Goal: Task Accomplishment & Management: Complete application form

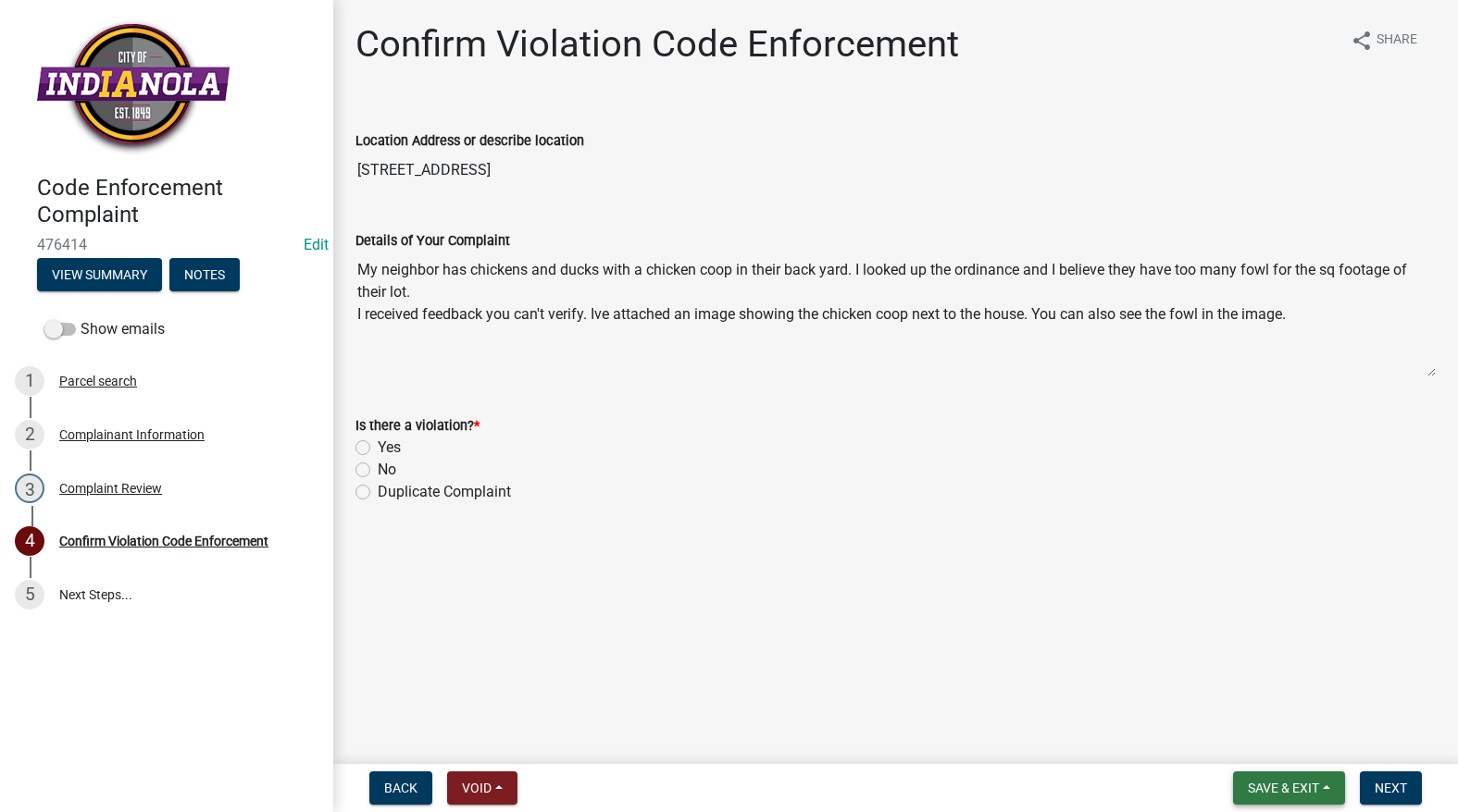
click at [1282, 778] on button "Save & Exit" at bounding box center [1289, 788] width 112 height 33
click at [1265, 694] on button "Save" at bounding box center [1270, 695] width 148 height 44
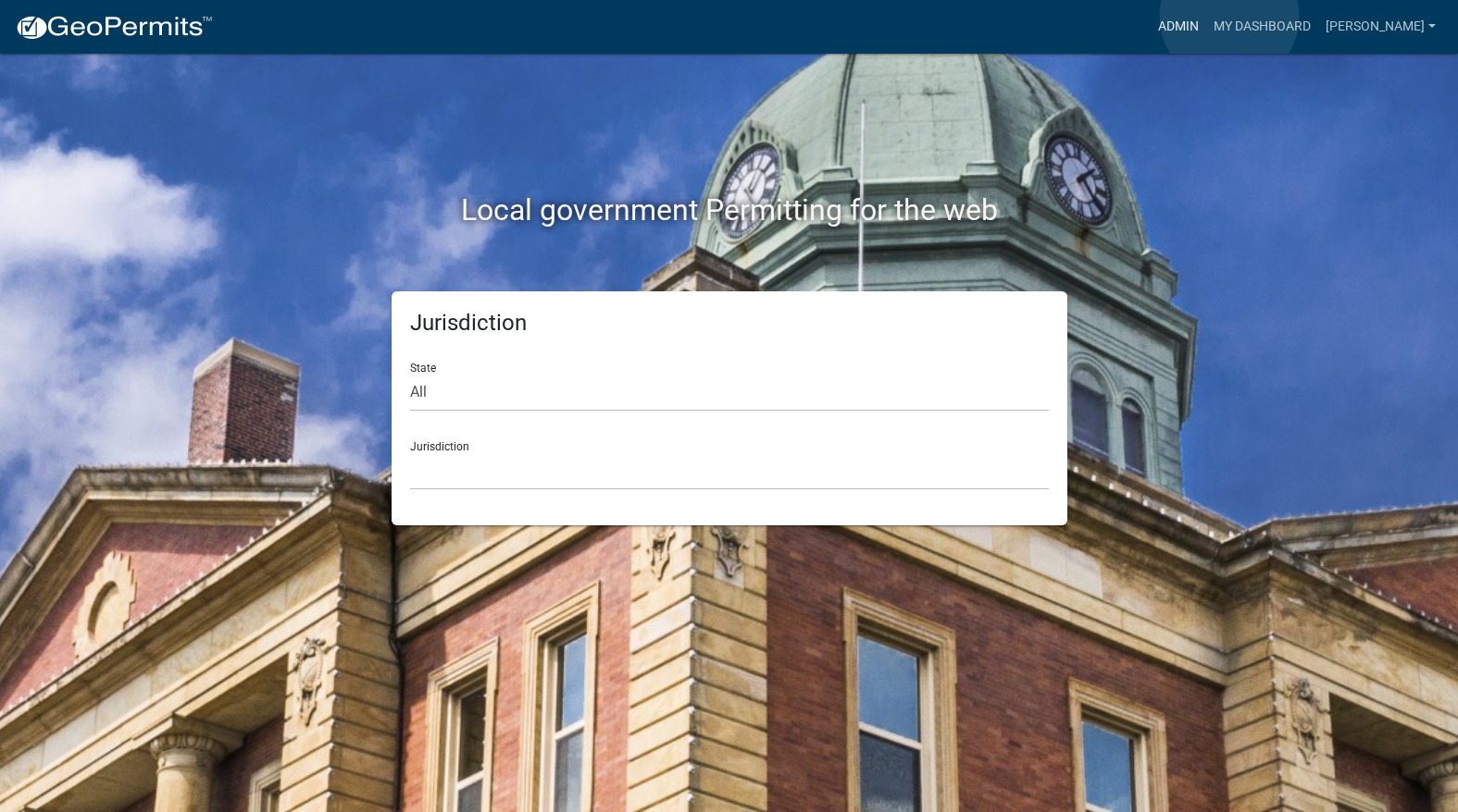
click at [1206, 17] on link "Admin" at bounding box center [1177, 27] width 55 height 35
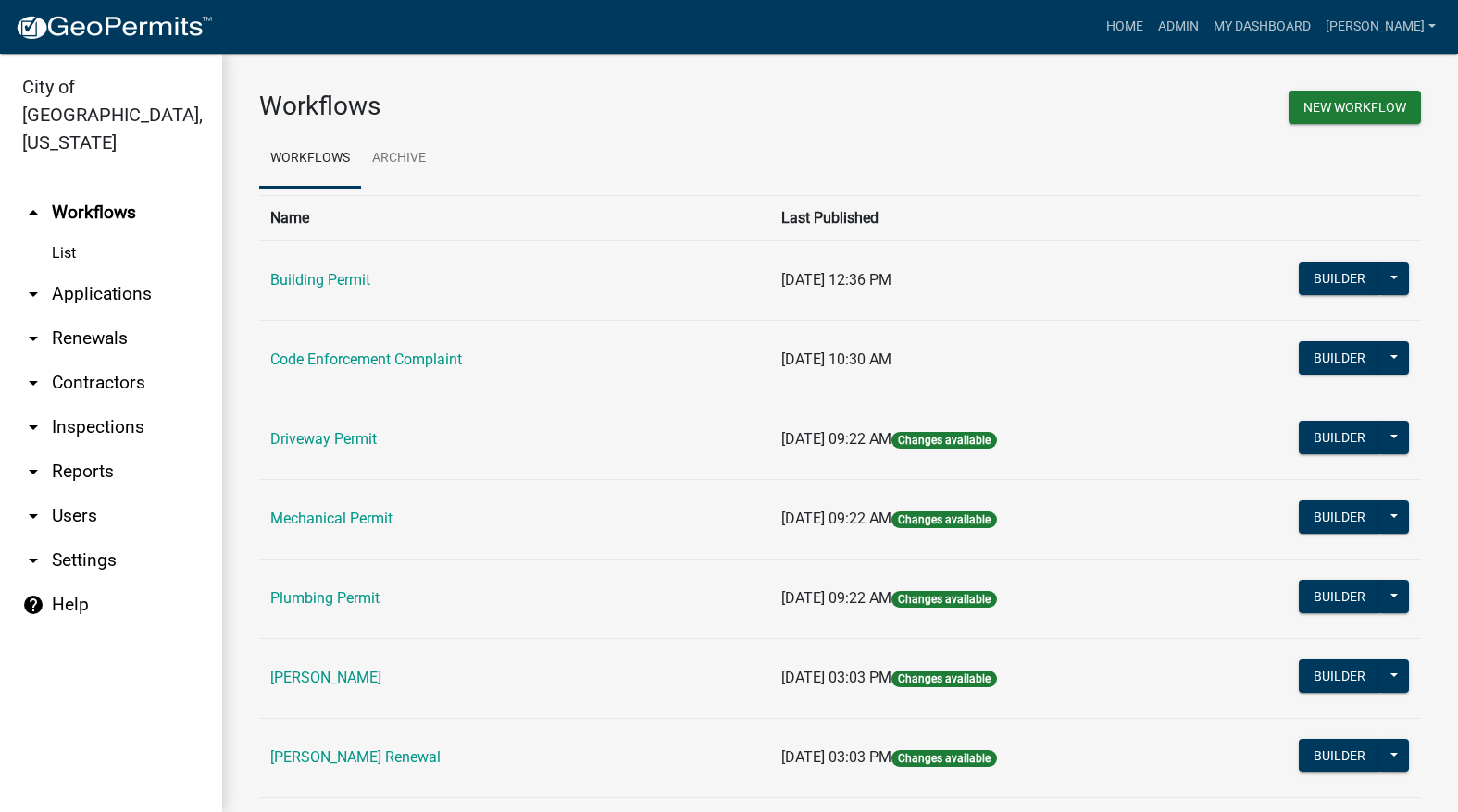
click at [369, 358] on link "Code Enforcement Complaint" at bounding box center [365, 359] width 192 height 18
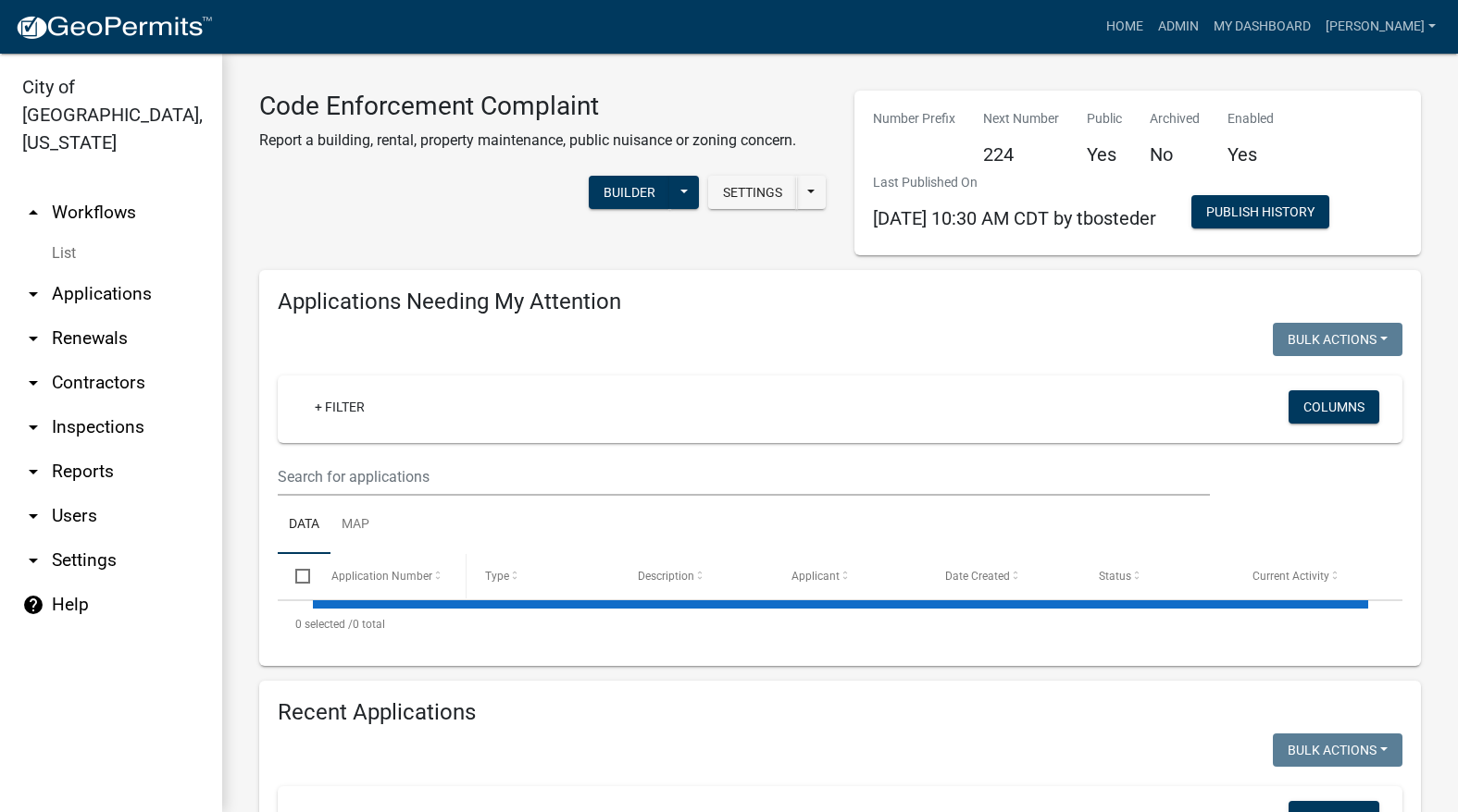
select select "3: 100"
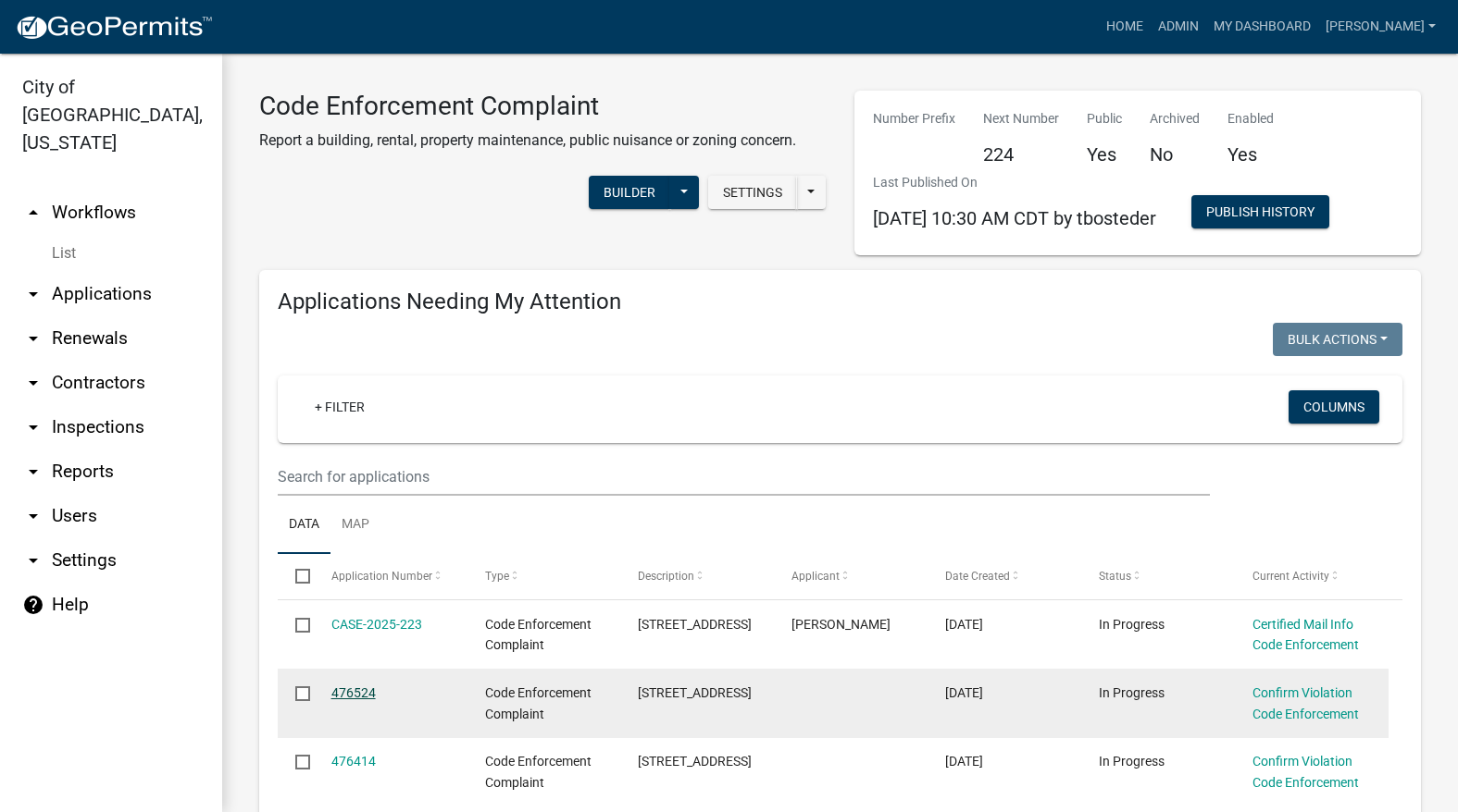
click at [349, 687] on link "476524" at bounding box center [353, 693] width 44 height 15
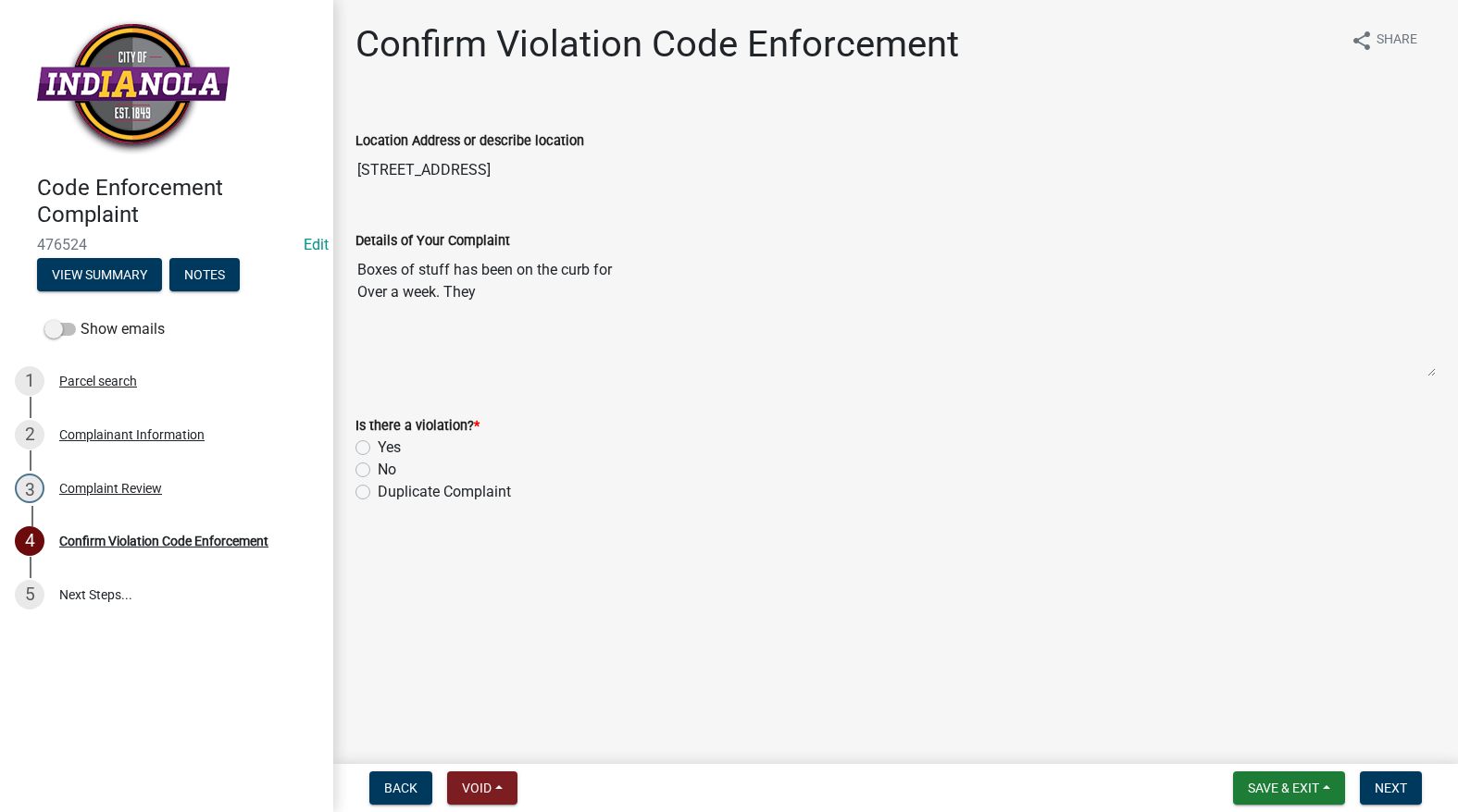
click at [378, 449] on label "Yes" at bounding box center [390, 448] width 24 height 23
click at [378, 449] on input "Yes" at bounding box center [384, 443] width 12 height 12
radio input "true"
click at [1393, 787] on span "Next" at bounding box center [1390, 787] width 32 height 15
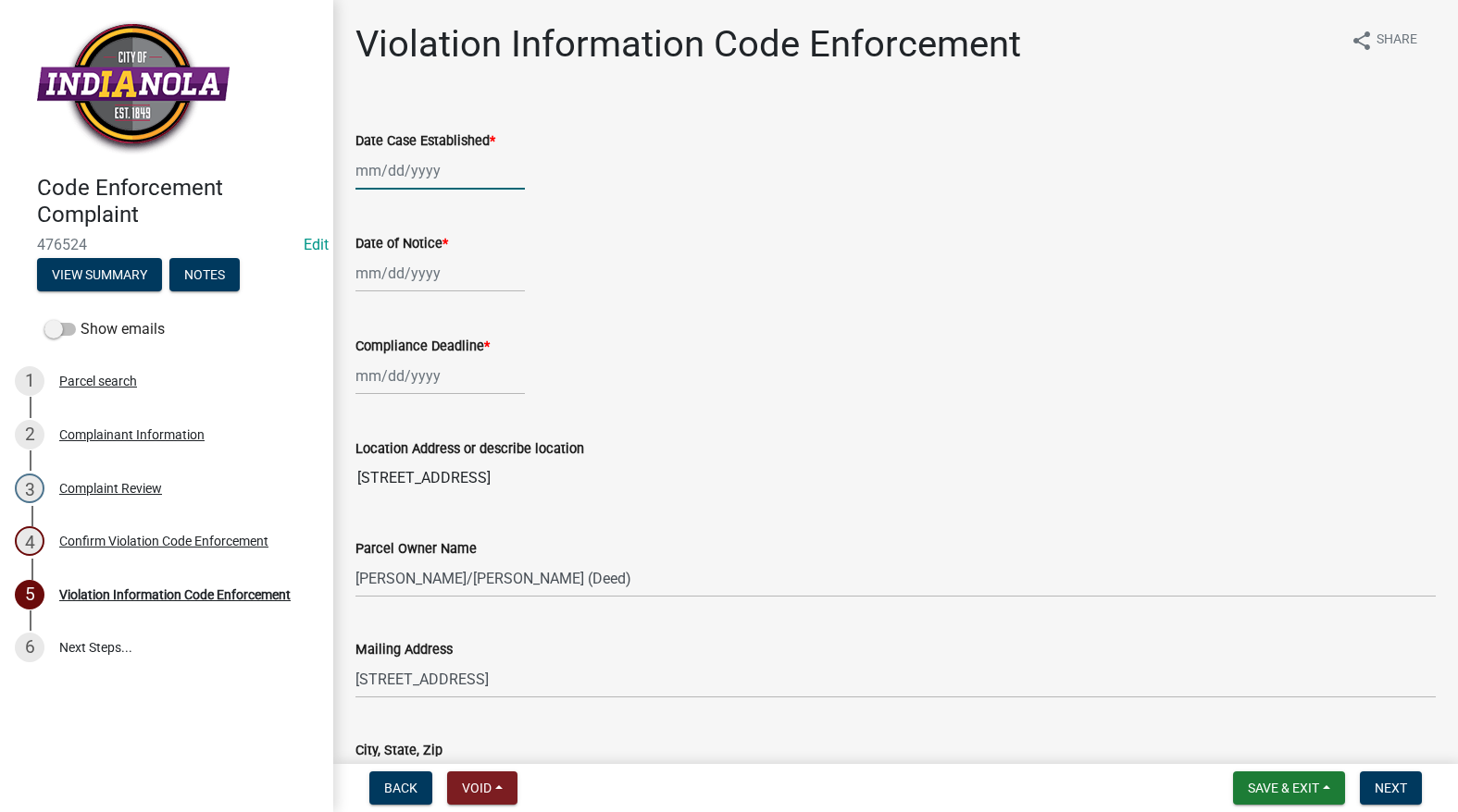
click at [413, 168] on div at bounding box center [440, 170] width 169 height 38
select select "9"
select select "2025"
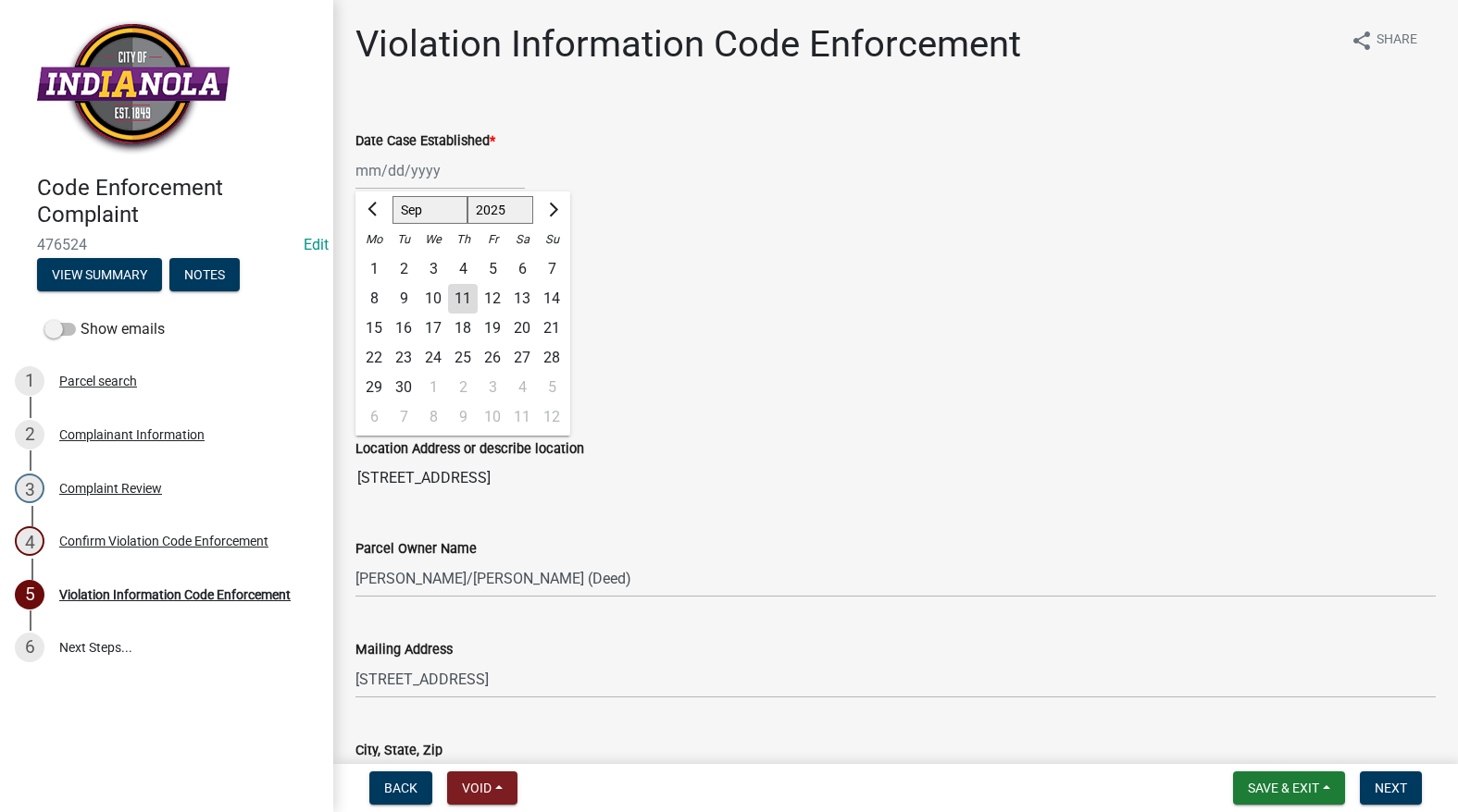
click at [457, 294] on div "11" at bounding box center [463, 299] width 30 height 30
type input "09/11/2025"
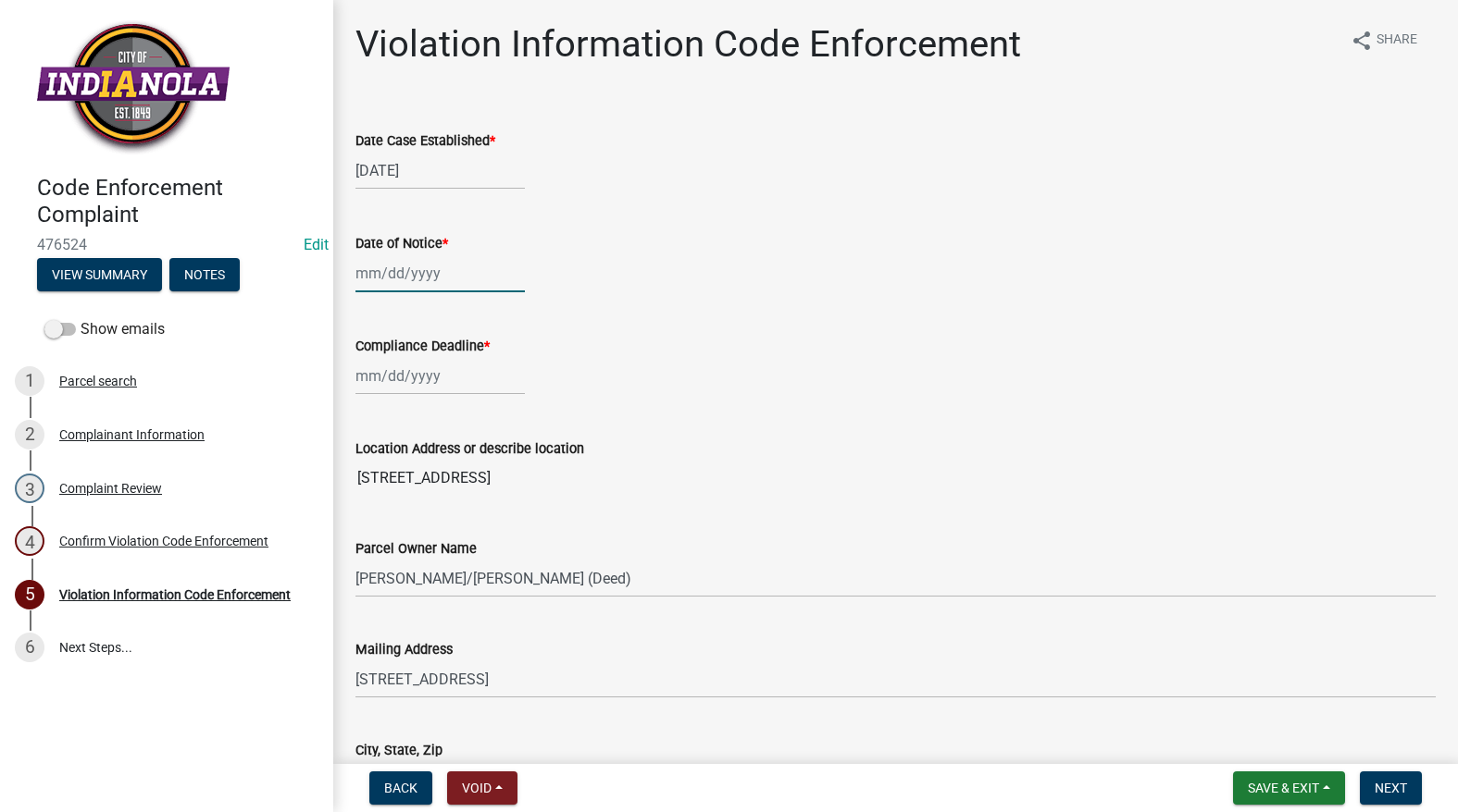
click at [411, 277] on div at bounding box center [440, 274] width 169 height 38
select select "9"
select select "2025"
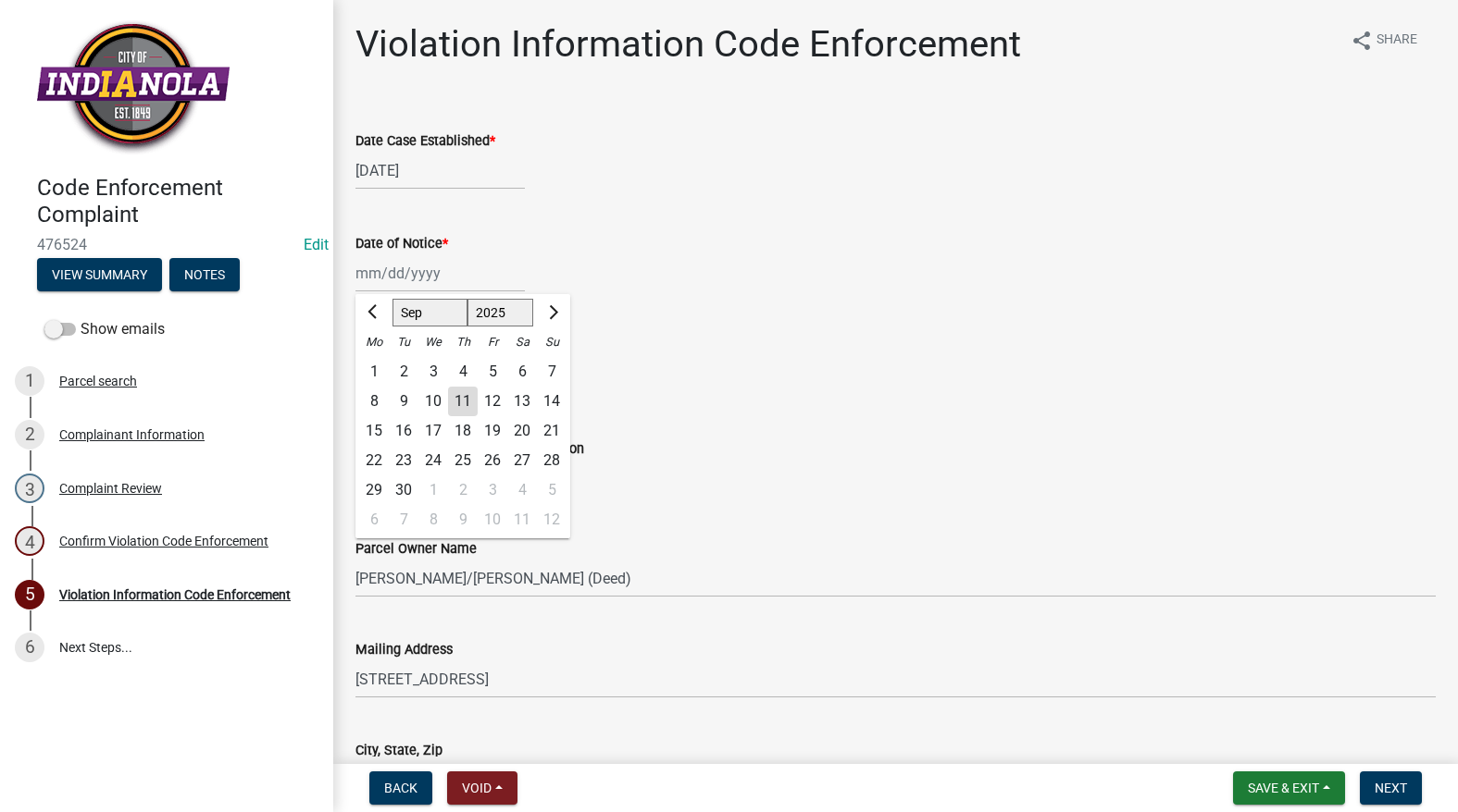
click at [464, 403] on div "11" at bounding box center [463, 402] width 30 height 30
type input "09/11/2025"
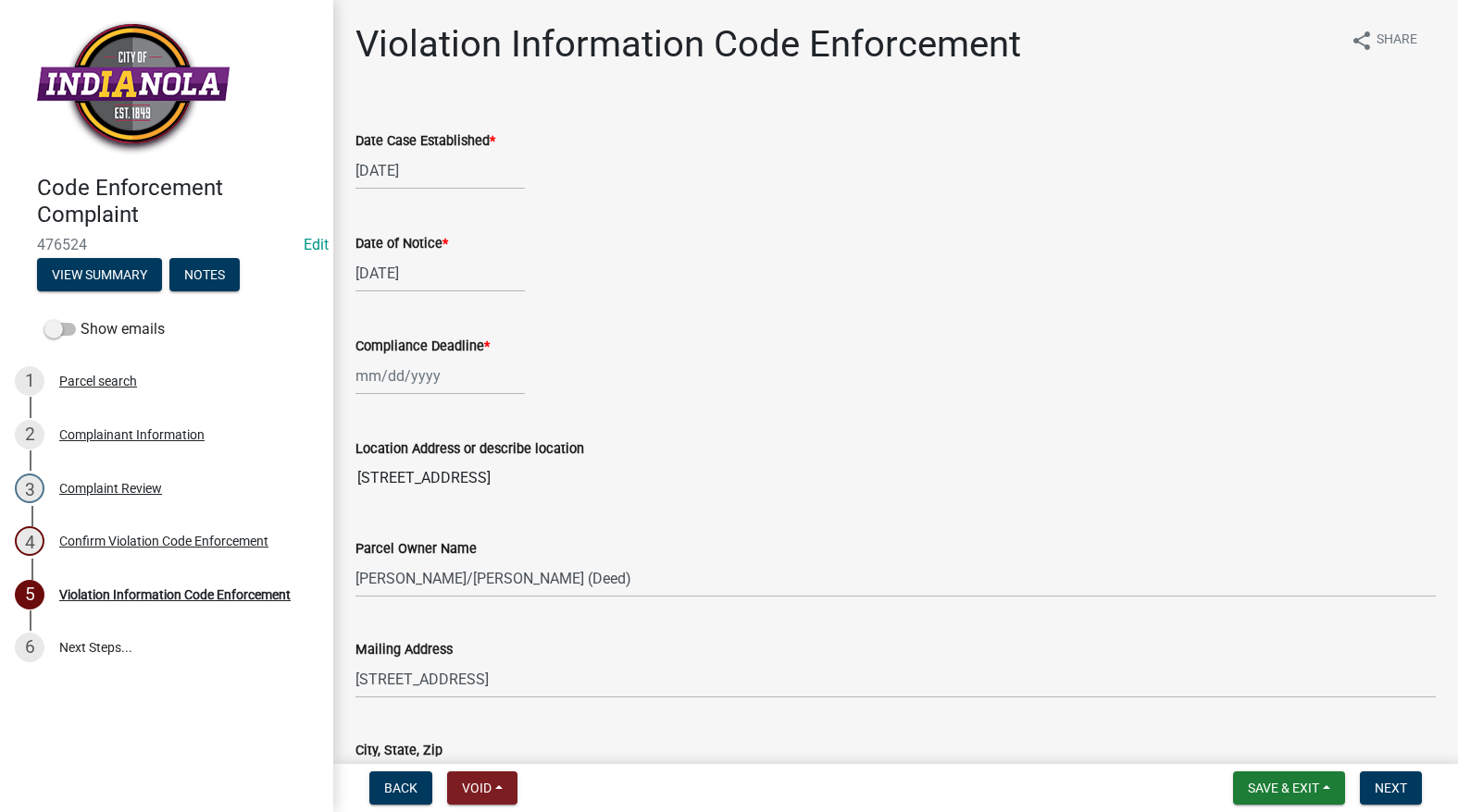
click at [448, 403] on wm-data-entity-input "Compliance Deadline *" at bounding box center [895, 360] width 1080 height 102
click at [443, 385] on div at bounding box center [440, 376] width 169 height 38
select select "9"
select select "2025"
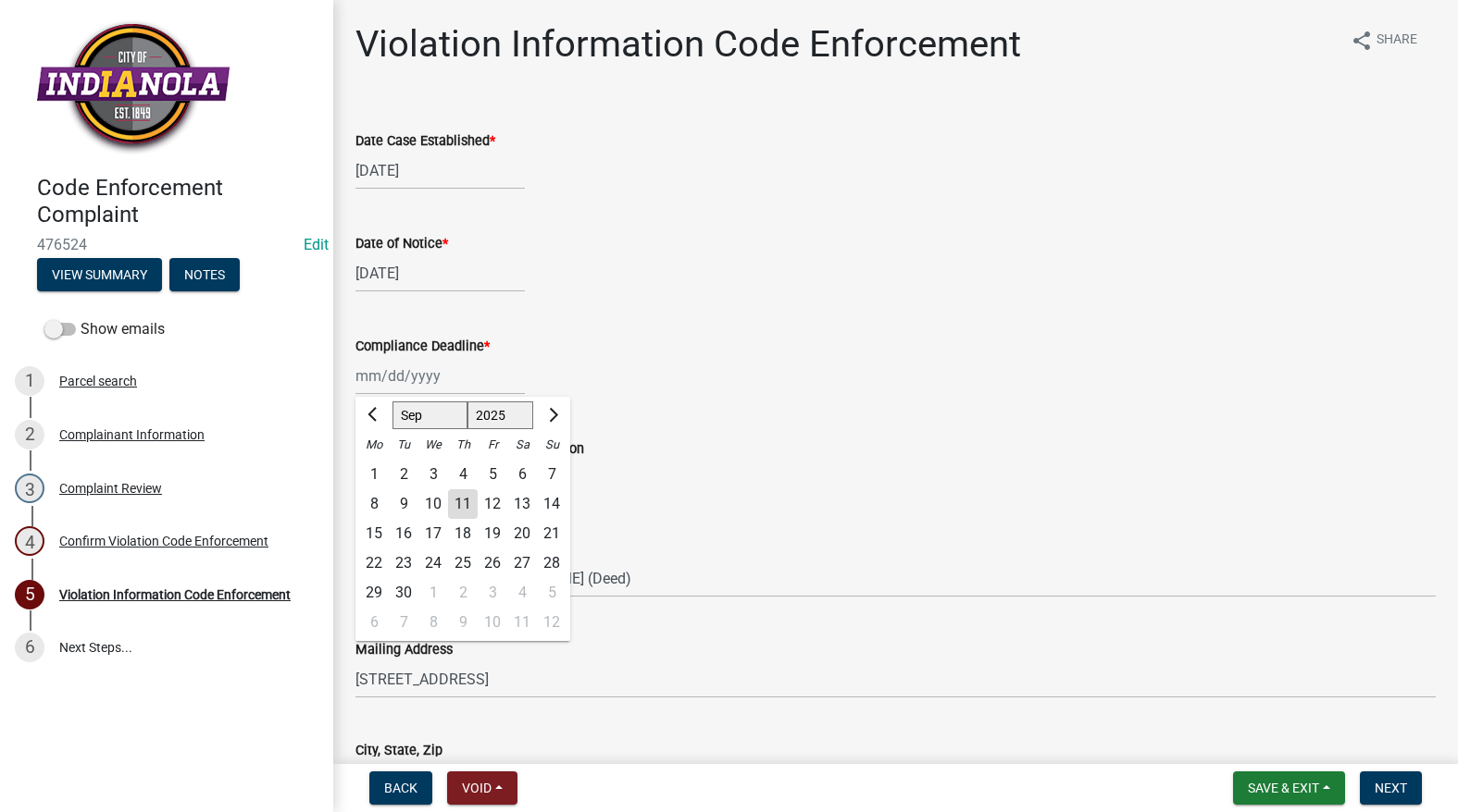
click at [372, 558] on div "22" at bounding box center [374, 563] width 30 height 30
type input "09/22/2025"
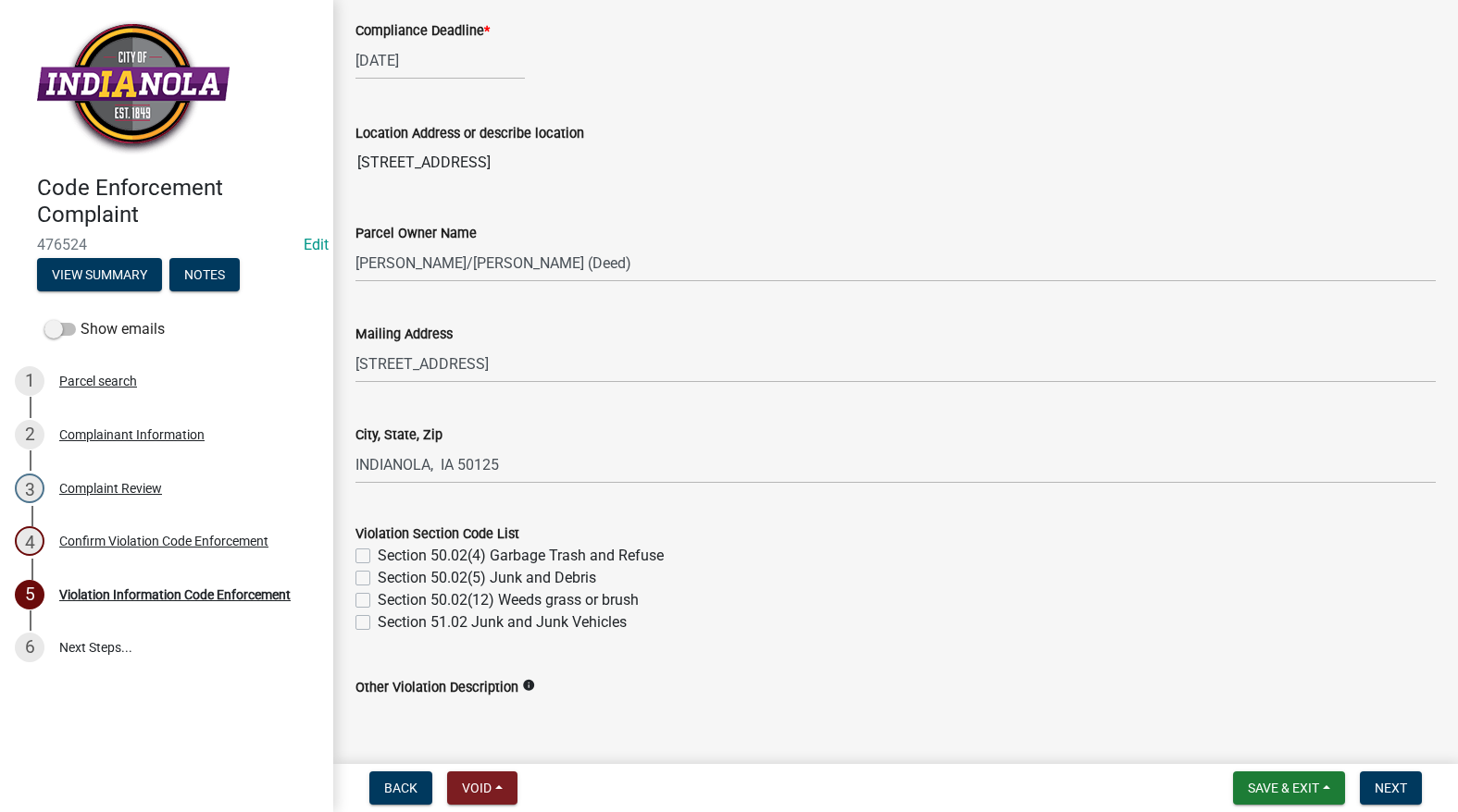
scroll to position [463, 0]
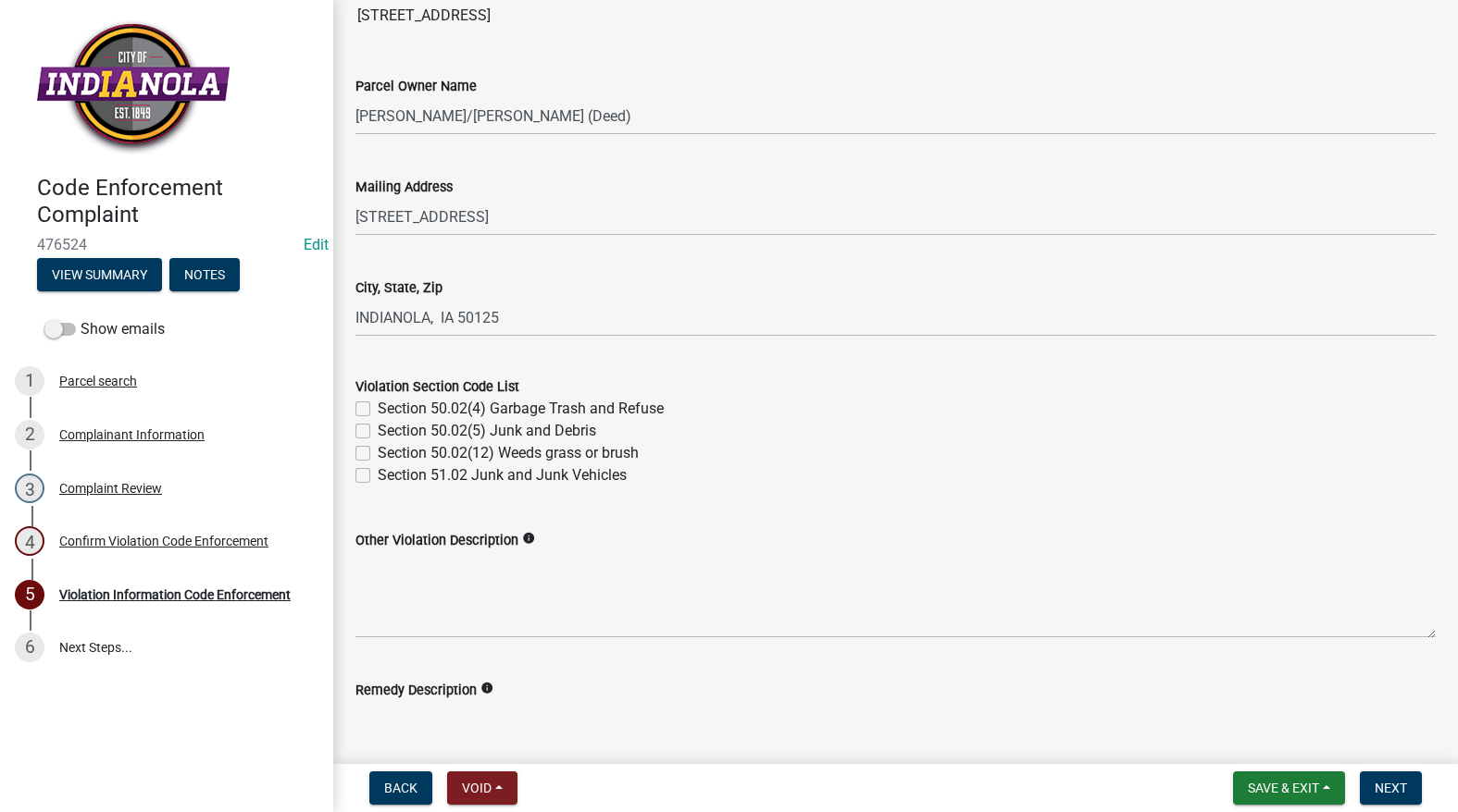
click at [378, 413] on label "Section 50.02(4) Garbage Trash and Refuse" at bounding box center [521, 408] width 285 height 23
click at [378, 409] on input "Section 50.02(4) Garbage Trash and Refuse" at bounding box center [384, 404] width 12 height 12
checkbox input "true"
checkbox input "false"
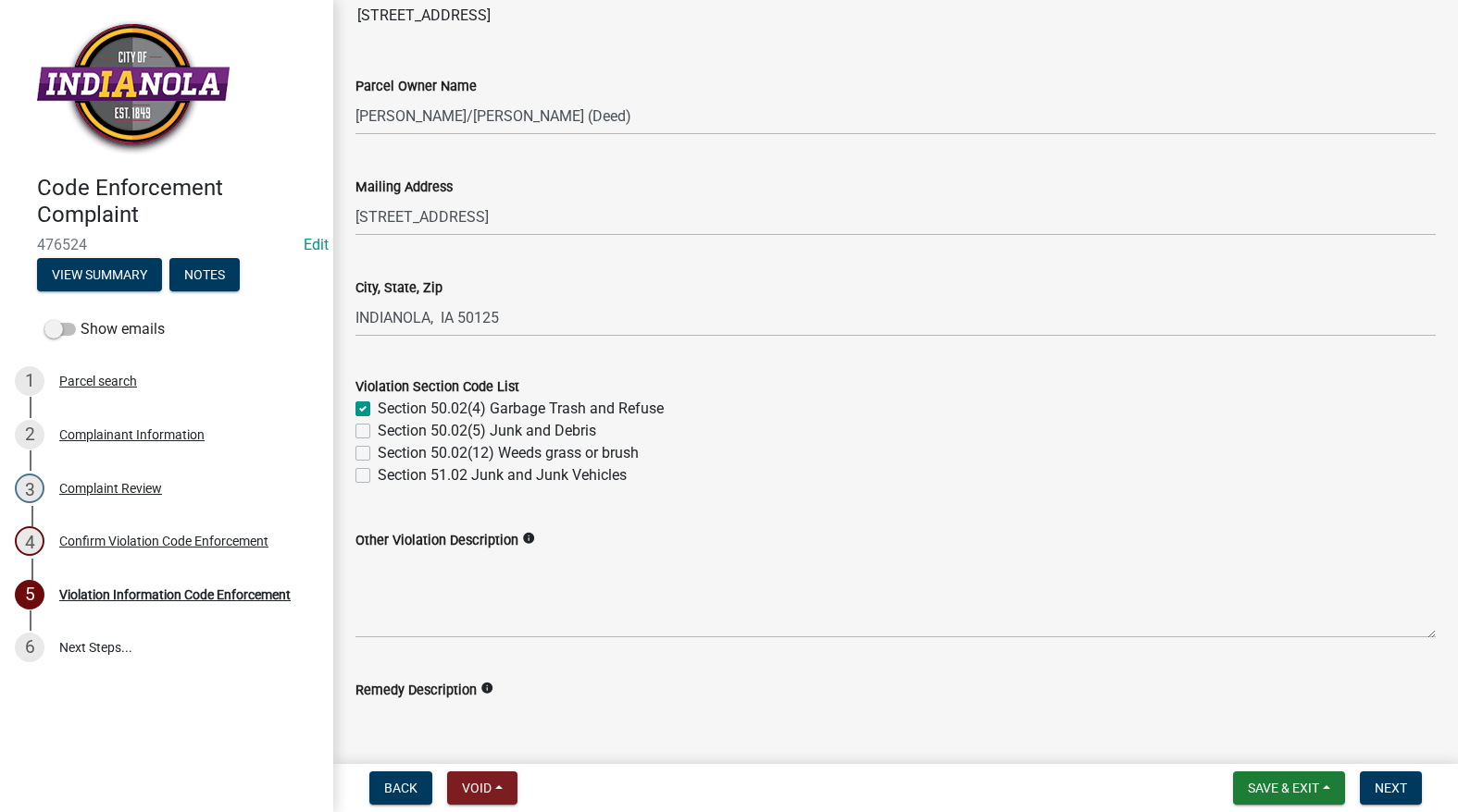
checkbox input "false"
click at [378, 431] on label "Section 50.02(5) Junk and Debris" at bounding box center [487, 431] width 219 height 23
click at [378, 431] on input "Section 50.02(5) Junk and Debris" at bounding box center [384, 426] width 12 height 12
checkbox input "true"
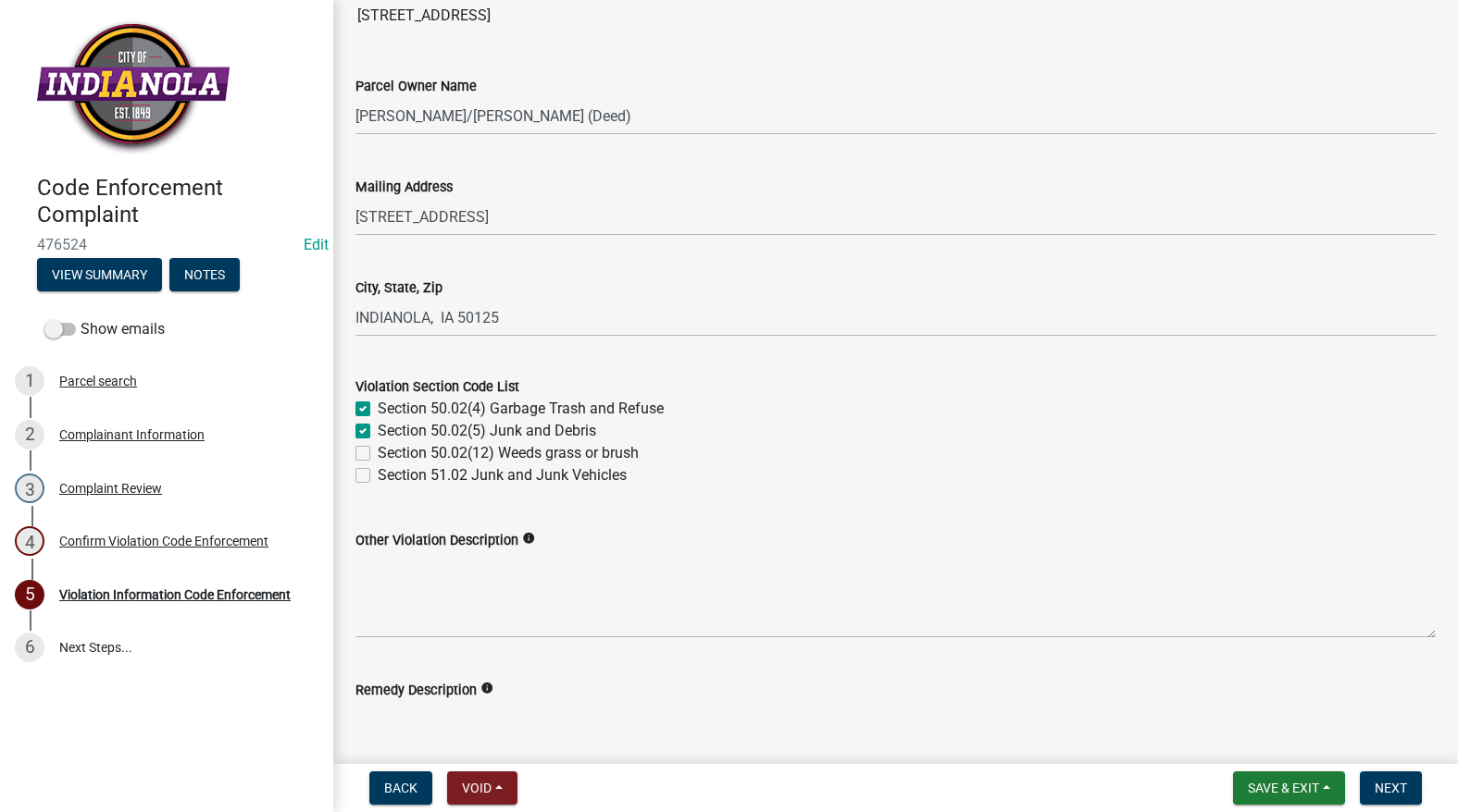
checkbox input "true"
checkbox input "false"
click at [378, 470] on label "Section 51.02 Junk and Junk Vehicles" at bounding box center [502, 475] width 249 height 23
click at [378, 470] on input "Section 51.02 Junk and Junk Vehicles" at bounding box center [384, 470] width 12 height 12
checkbox input "true"
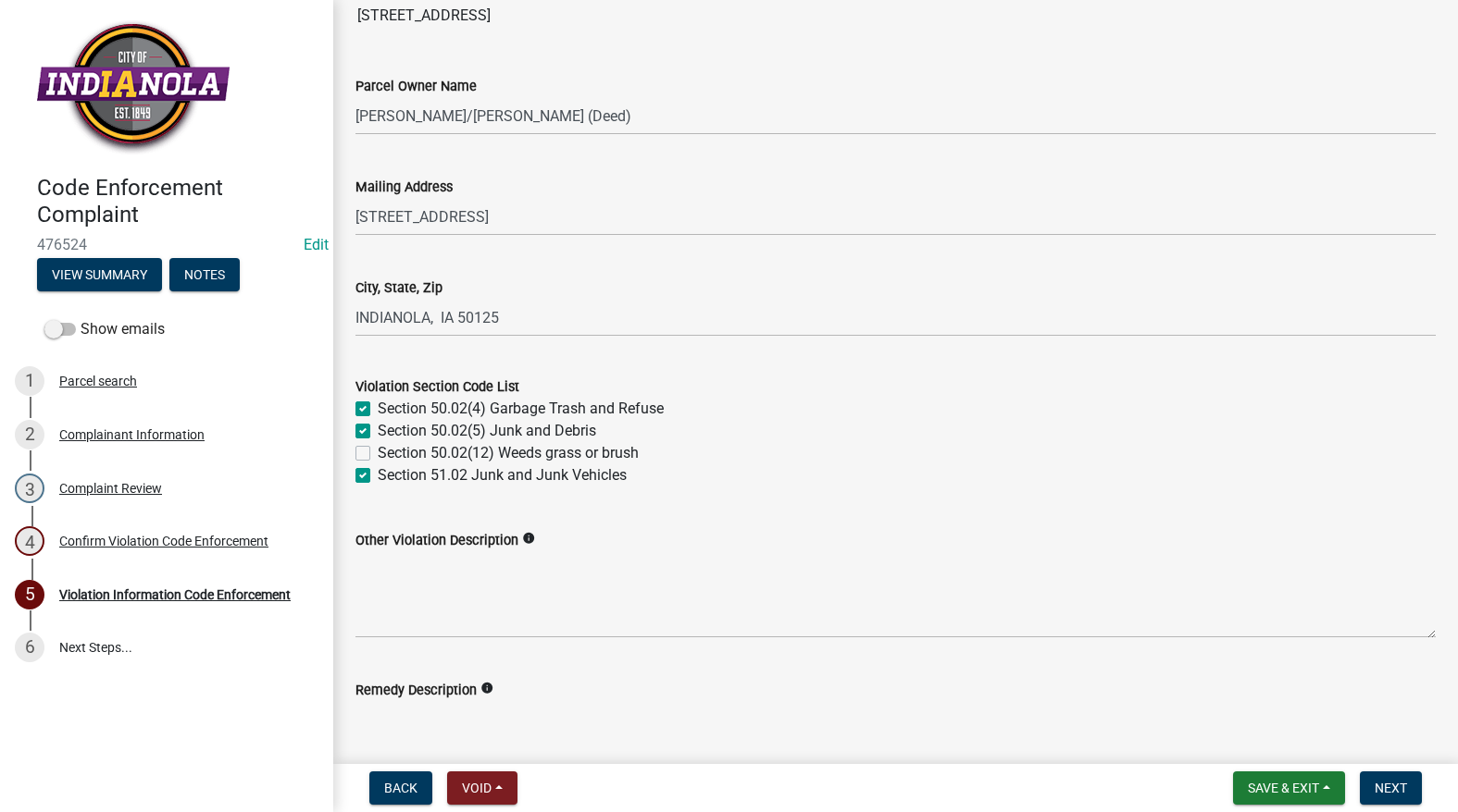
checkbox input "true"
checkbox input "false"
checkbox input "true"
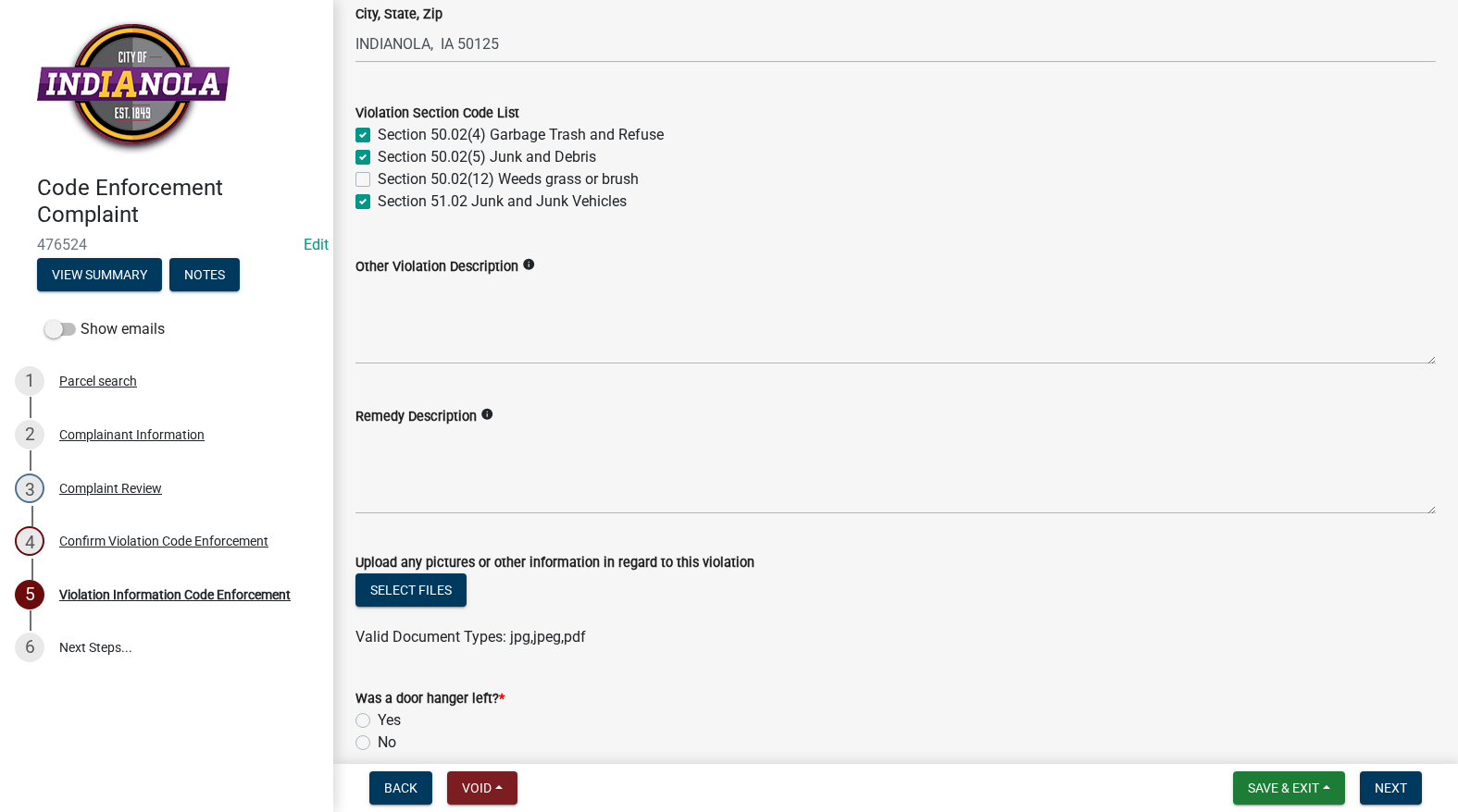
scroll to position [740, 0]
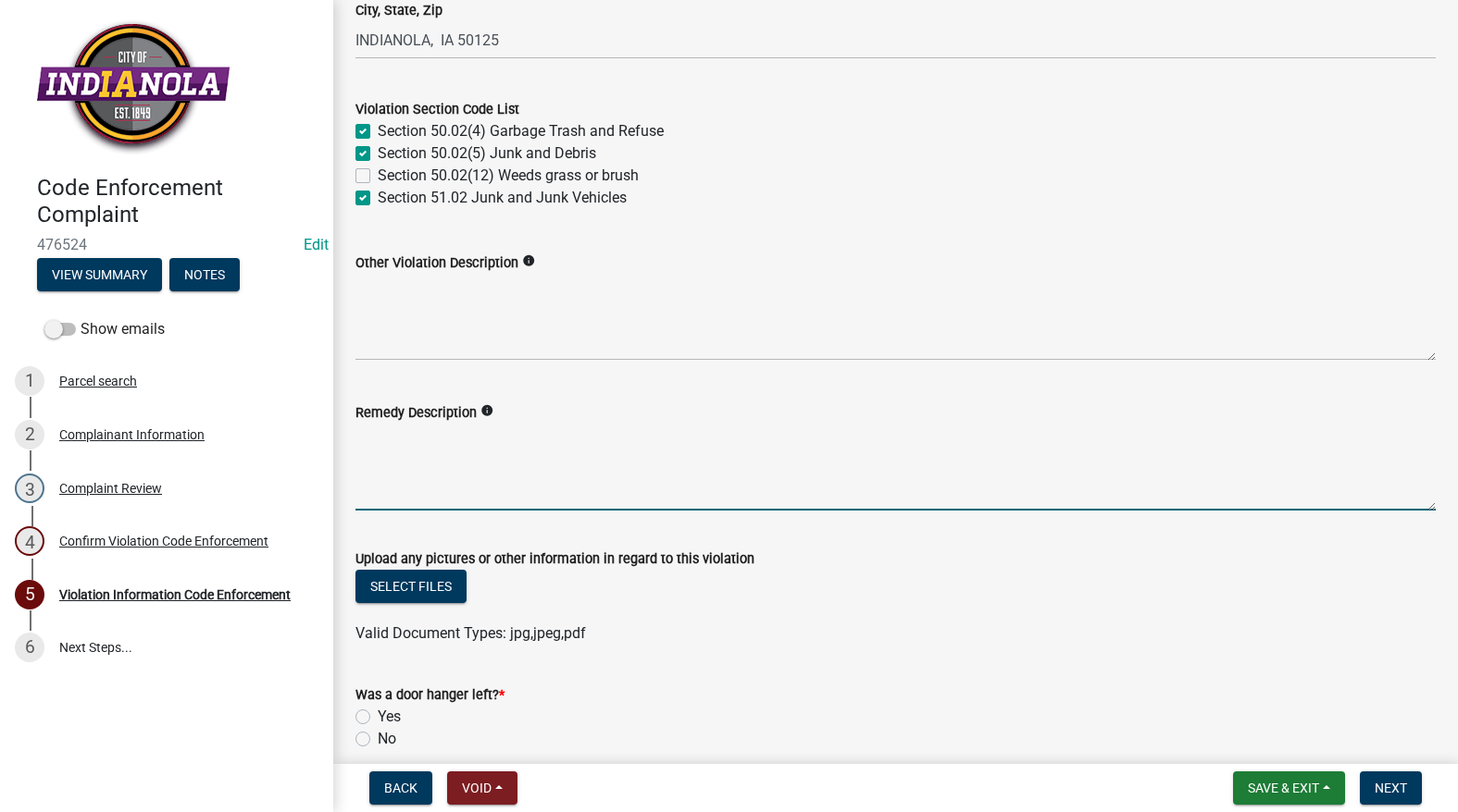
click at [368, 464] on textarea "Remedy Description" at bounding box center [895, 468] width 1080 height 87
type textarea "Remove all items from the right-of-way"
click at [424, 577] on button "Select files" at bounding box center [411, 587] width 111 height 33
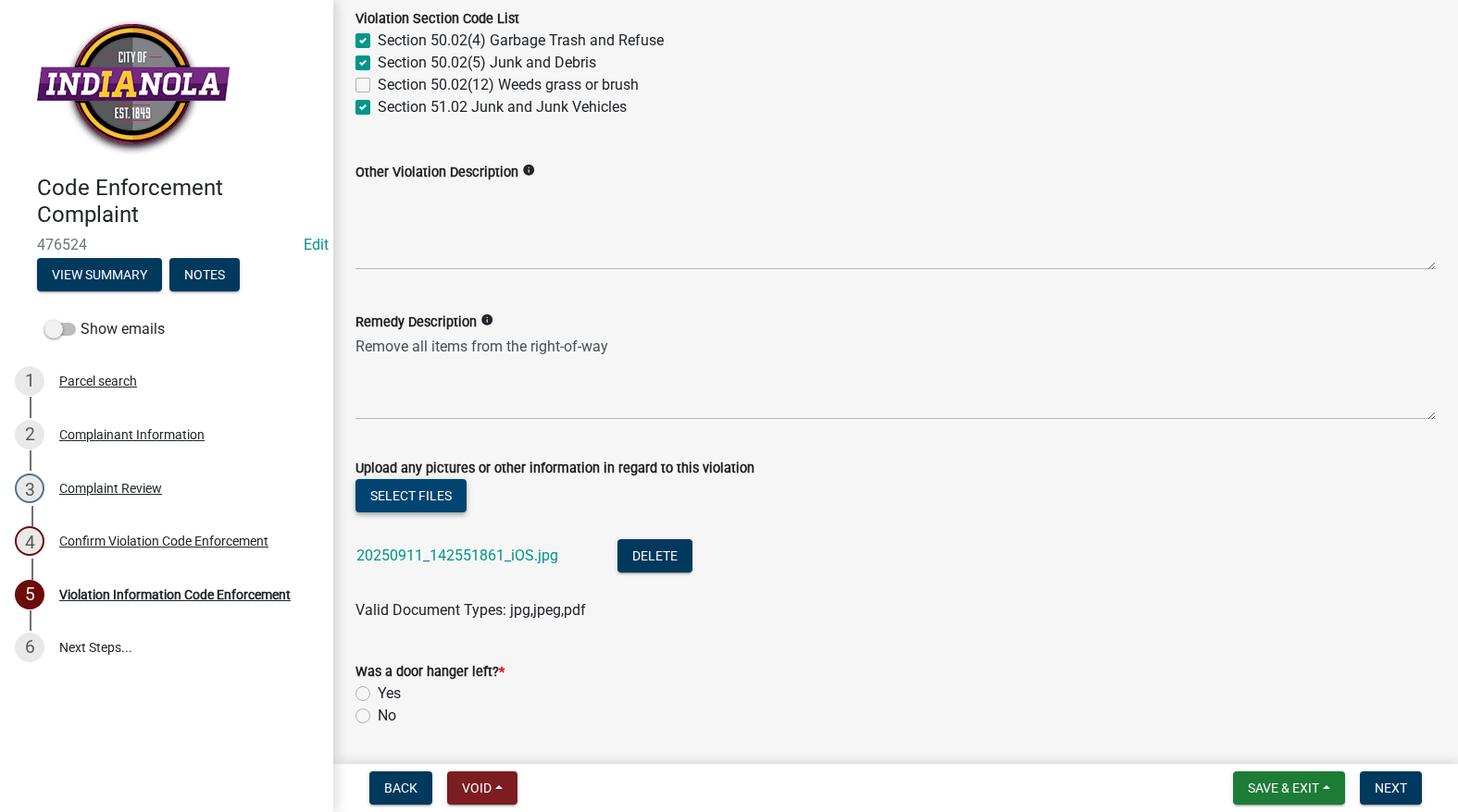
scroll to position [1015, 0]
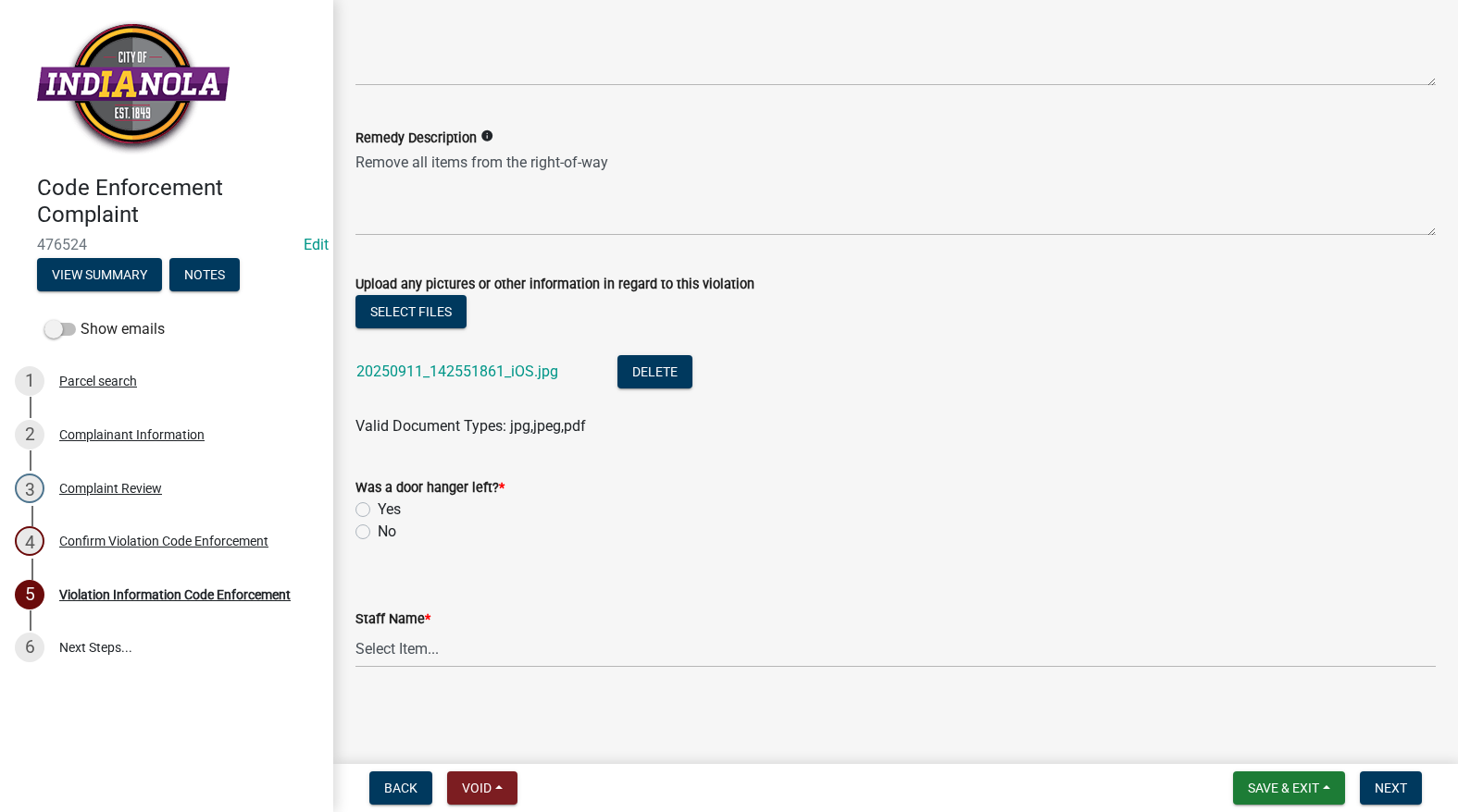
click at [378, 526] on label "No" at bounding box center [387, 531] width 19 height 23
click at [378, 526] on input "No" at bounding box center [384, 527] width 12 height 12
radio input "true"
click at [398, 652] on select "Select Item... Mike Visser Kevin Michels Tim Little Other" at bounding box center [895, 649] width 1080 height 38
click at [355, 630] on select "Select Item... Mike Visser Kevin Michels Tim Little Other" at bounding box center [895, 649] width 1080 height 38
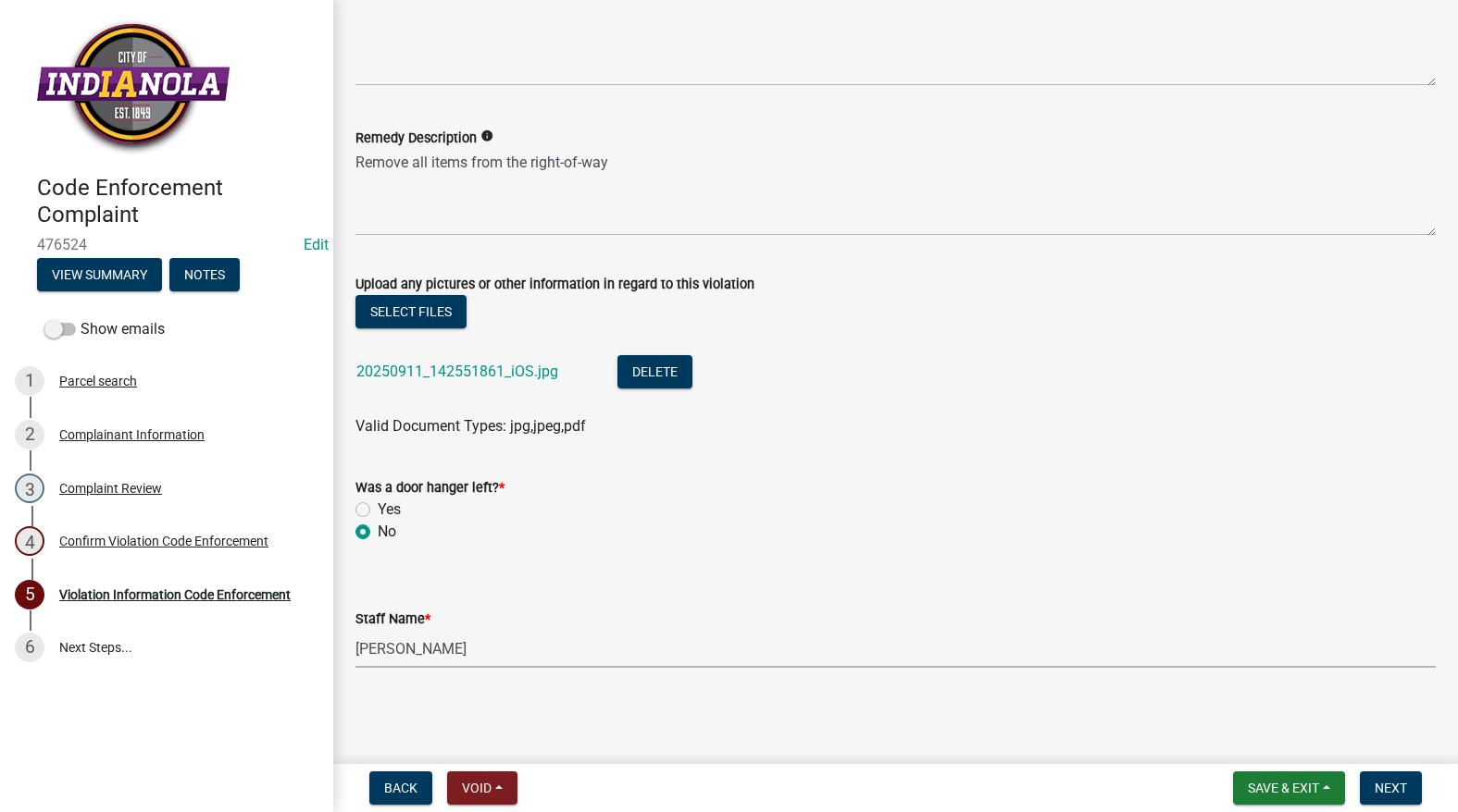
select select "634d5426-b8b3-48ee-aa1e-d523f7499186"
click at [1402, 796] on button "Next" at bounding box center [1390, 788] width 62 height 33
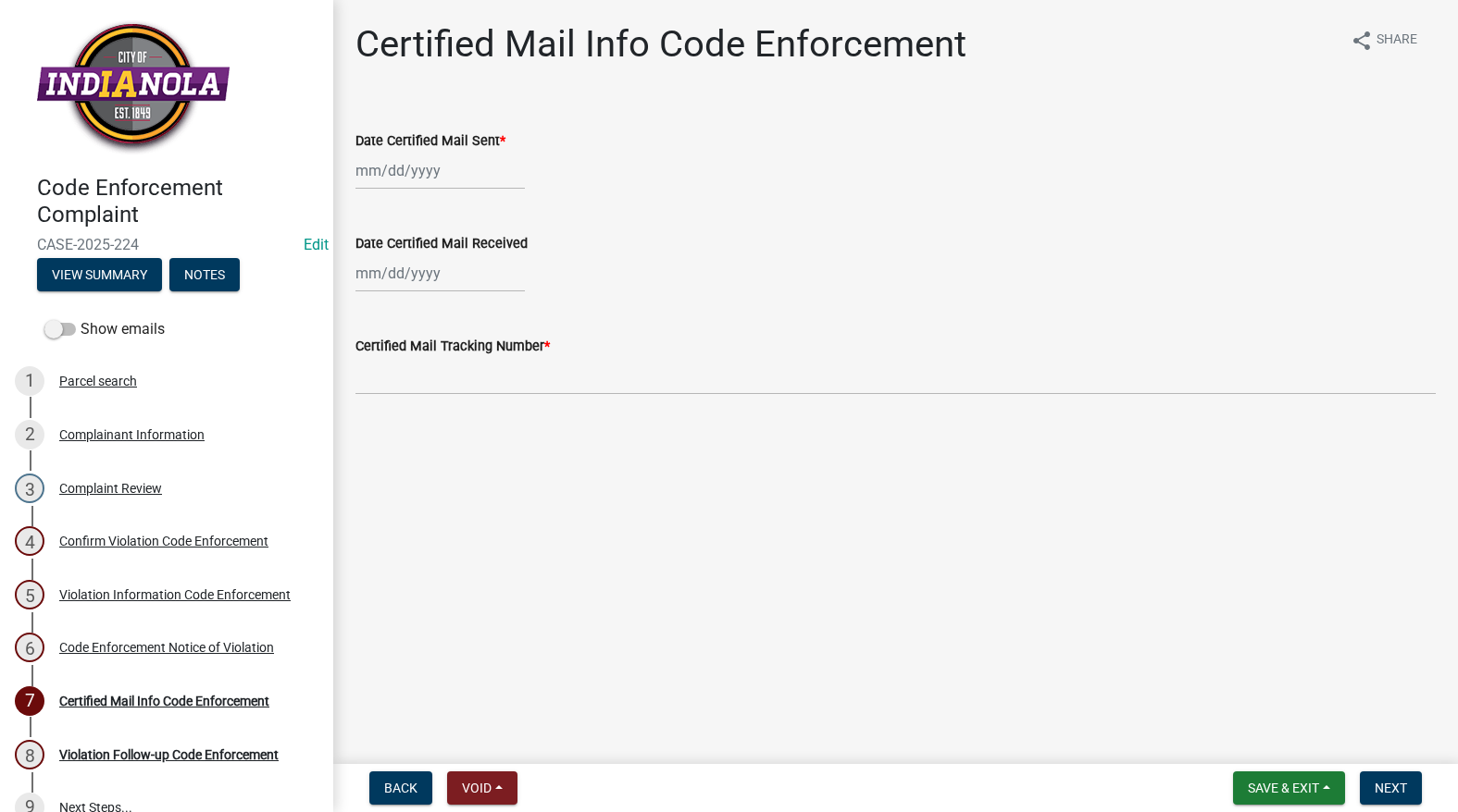
click at [460, 177] on div at bounding box center [440, 170] width 169 height 38
select select "9"
select select "2025"
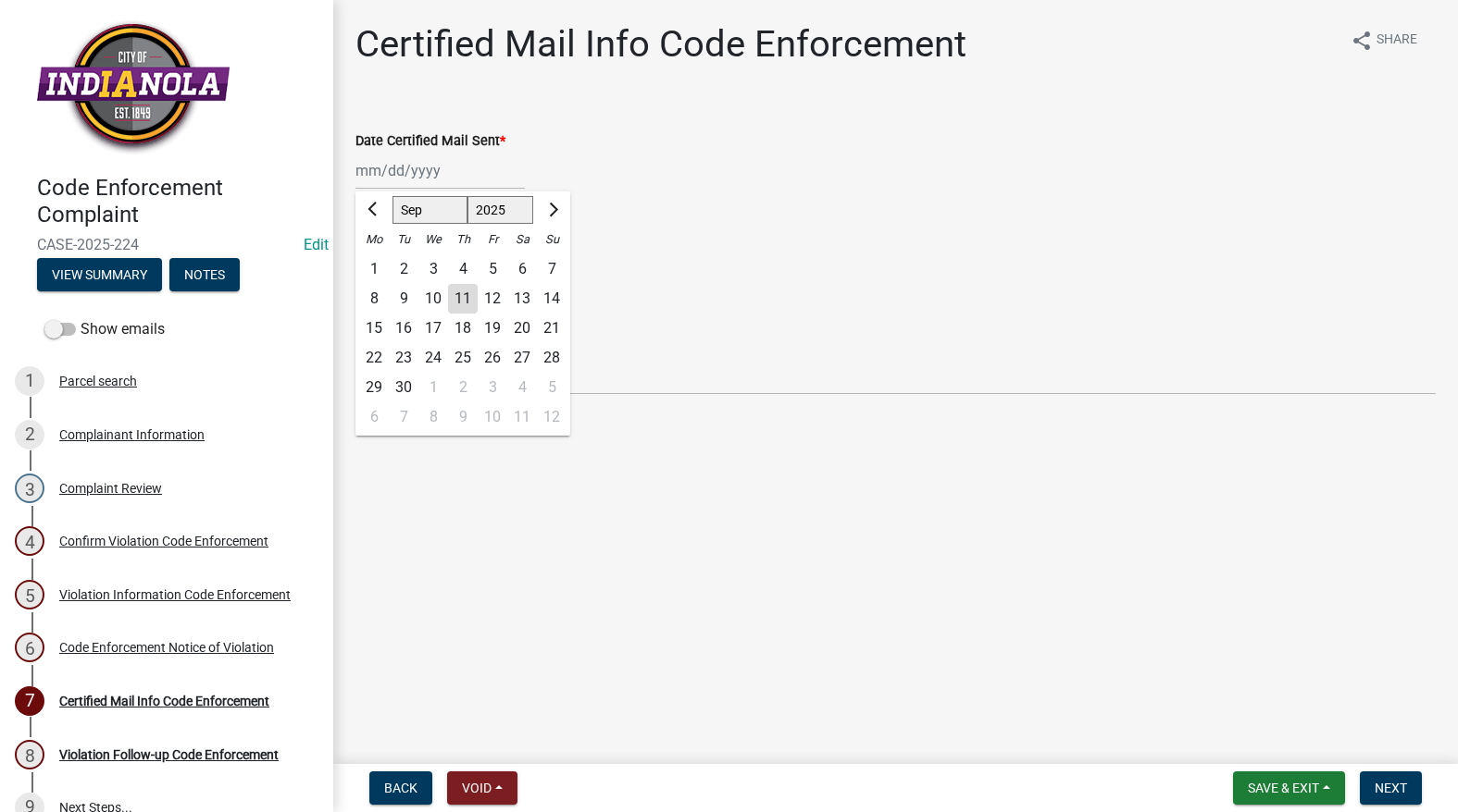
click at [477, 302] on div "12" at bounding box center [492, 299] width 30 height 30
type input "09/12/2025"
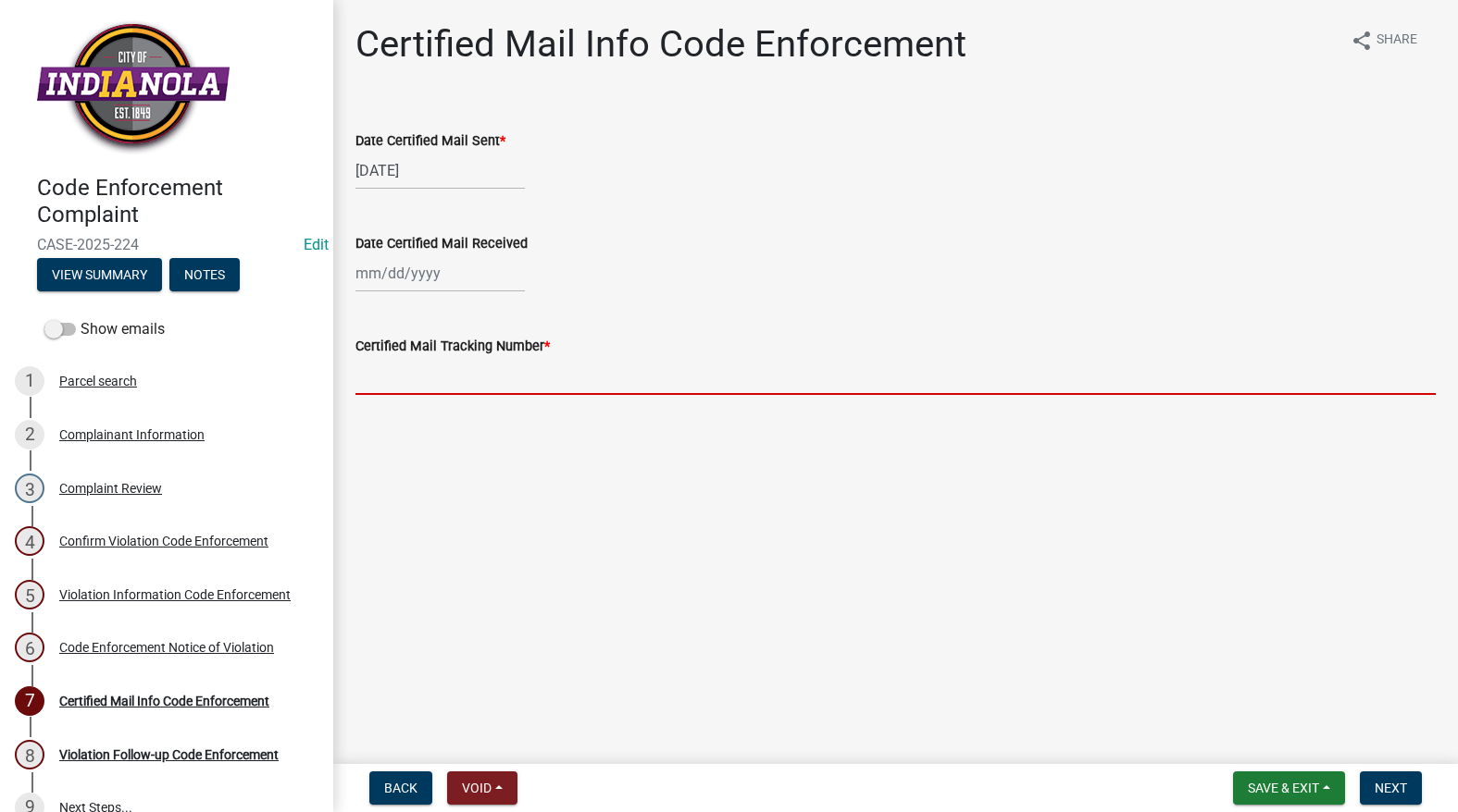
click at [448, 369] on input "Certified Mail Tracking Number *" at bounding box center [895, 376] width 1080 height 38
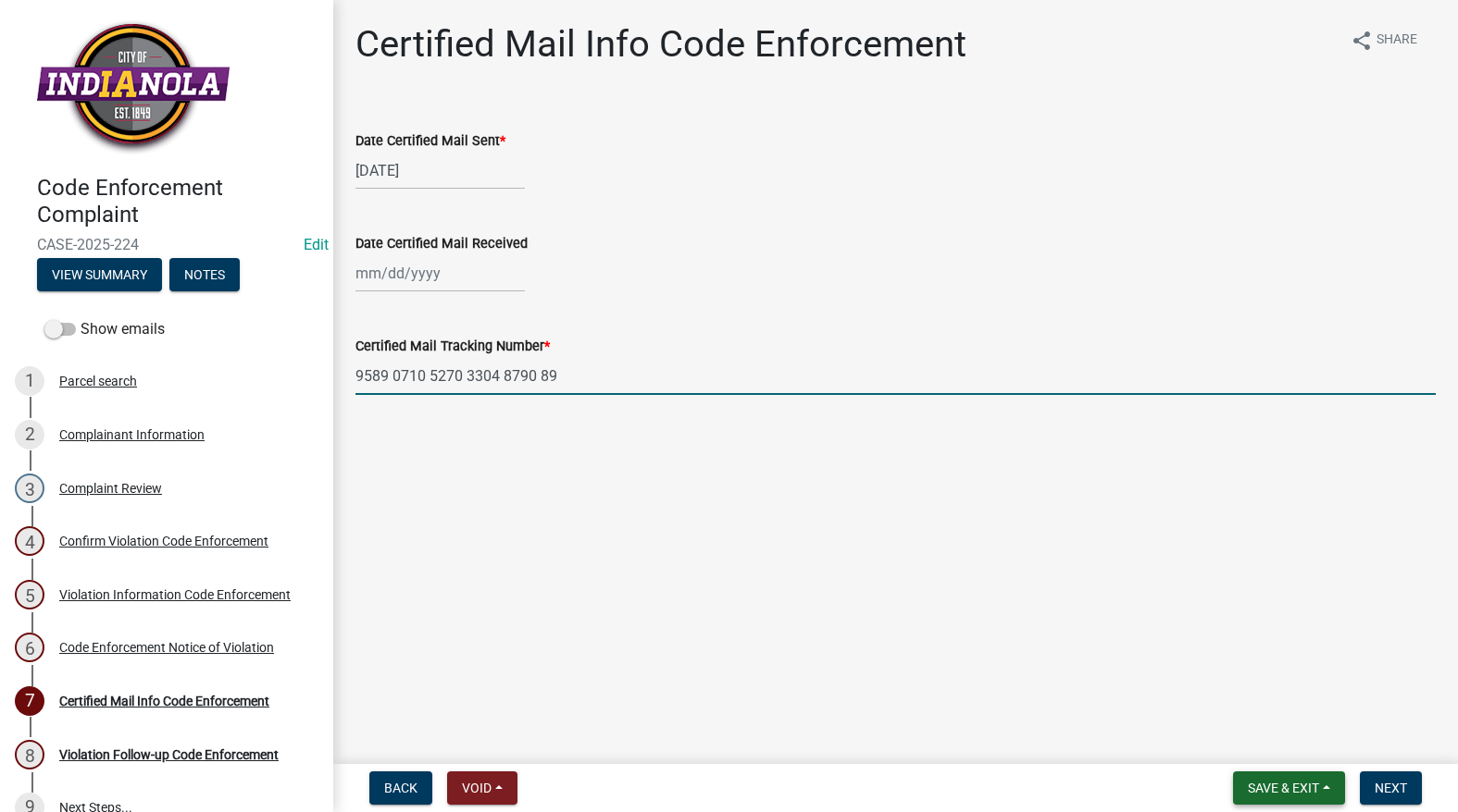
type input "9589 0710 5270 3304 8790 89"
click at [1255, 784] on span "Save & Exit" at bounding box center [1283, 787] width 71 height 15
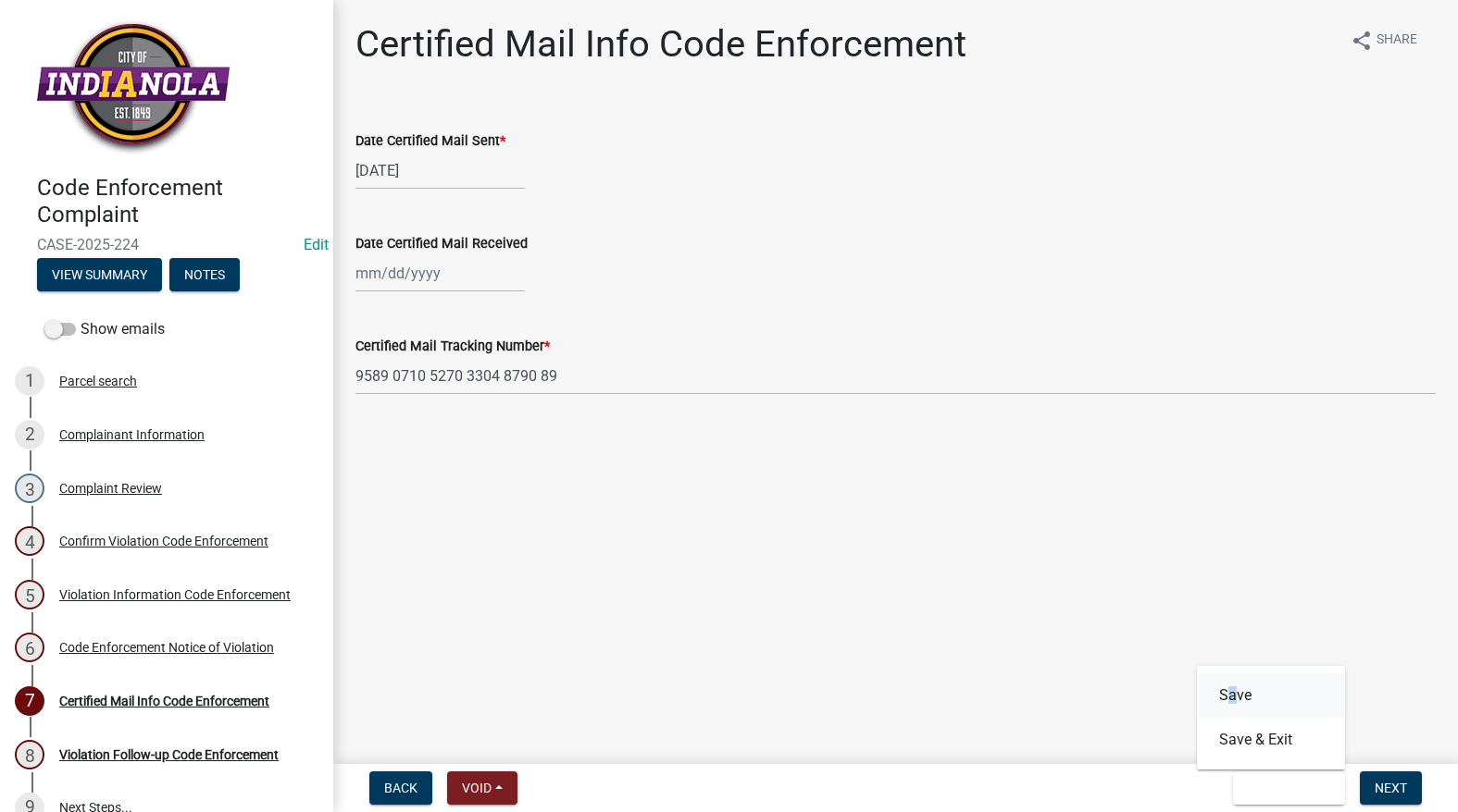
click at [1234, 673] on div "Save Save & Exit" at bounding box center [1270, 718] width 148 height 103
click at [1245, 687] on button "Save" at bounding box center [1270, 695] width 148 height 44
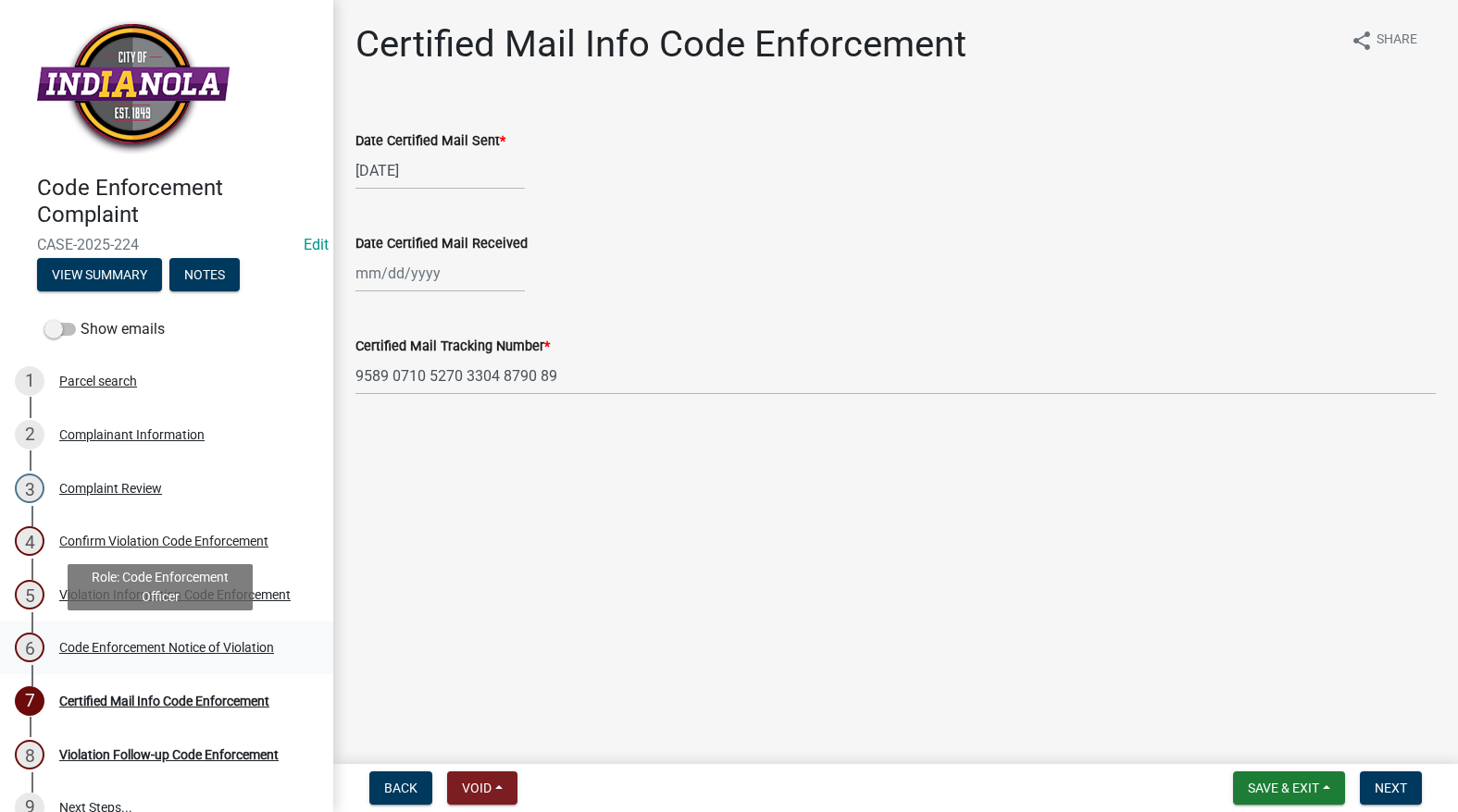
click at [212, 659] on div "6 Code Enforcement Notice of Violation" at bounding box center [158, 648] width 288 height 30
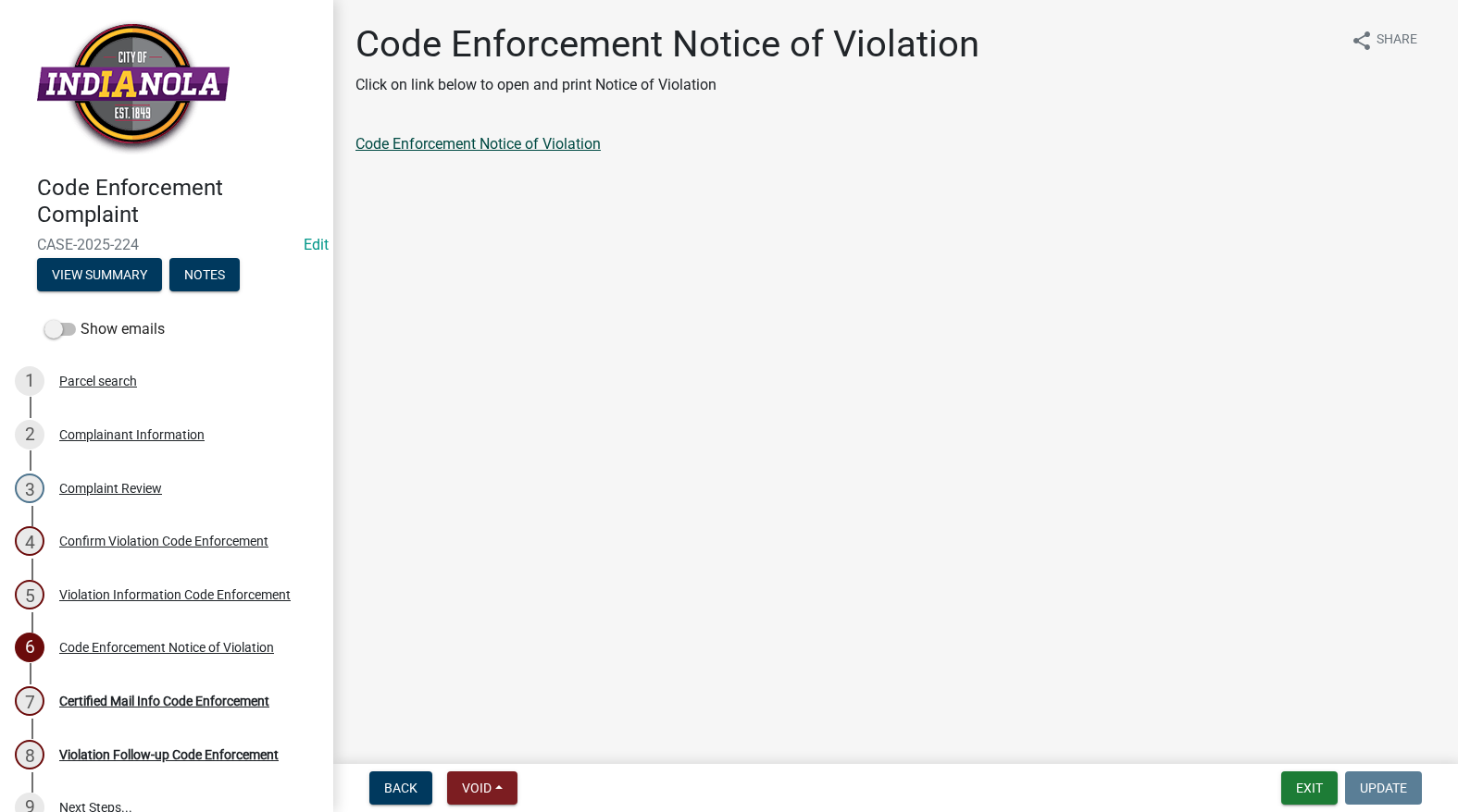
click at [499, 150] on link "Code Enforcement Notice of Violation" at bounding box center [477, 144] width 245 height 18
click at [1297, 798] on button "Exit" at bounding box center [1308, 788] width 56 height 33
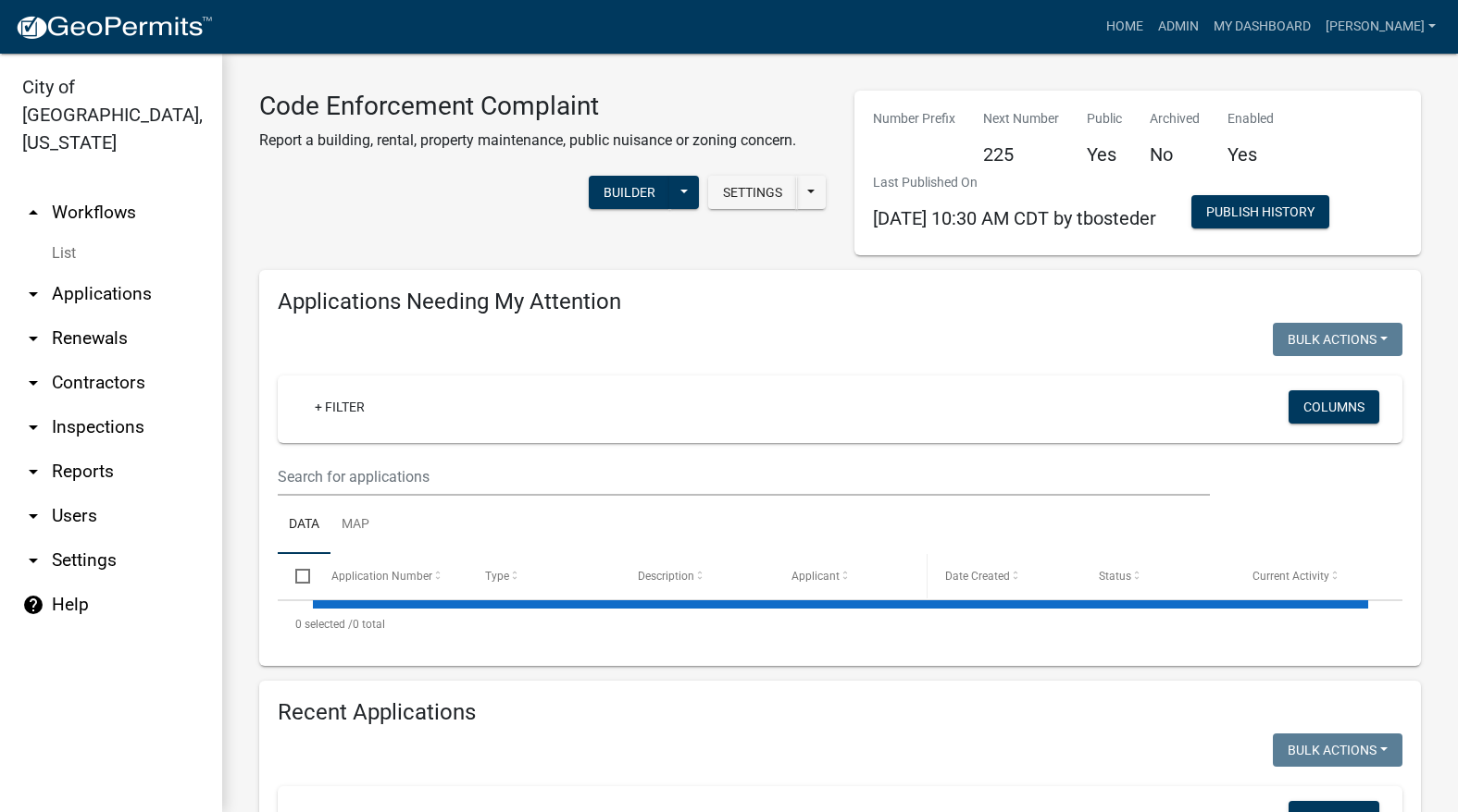
select select "3: 100"
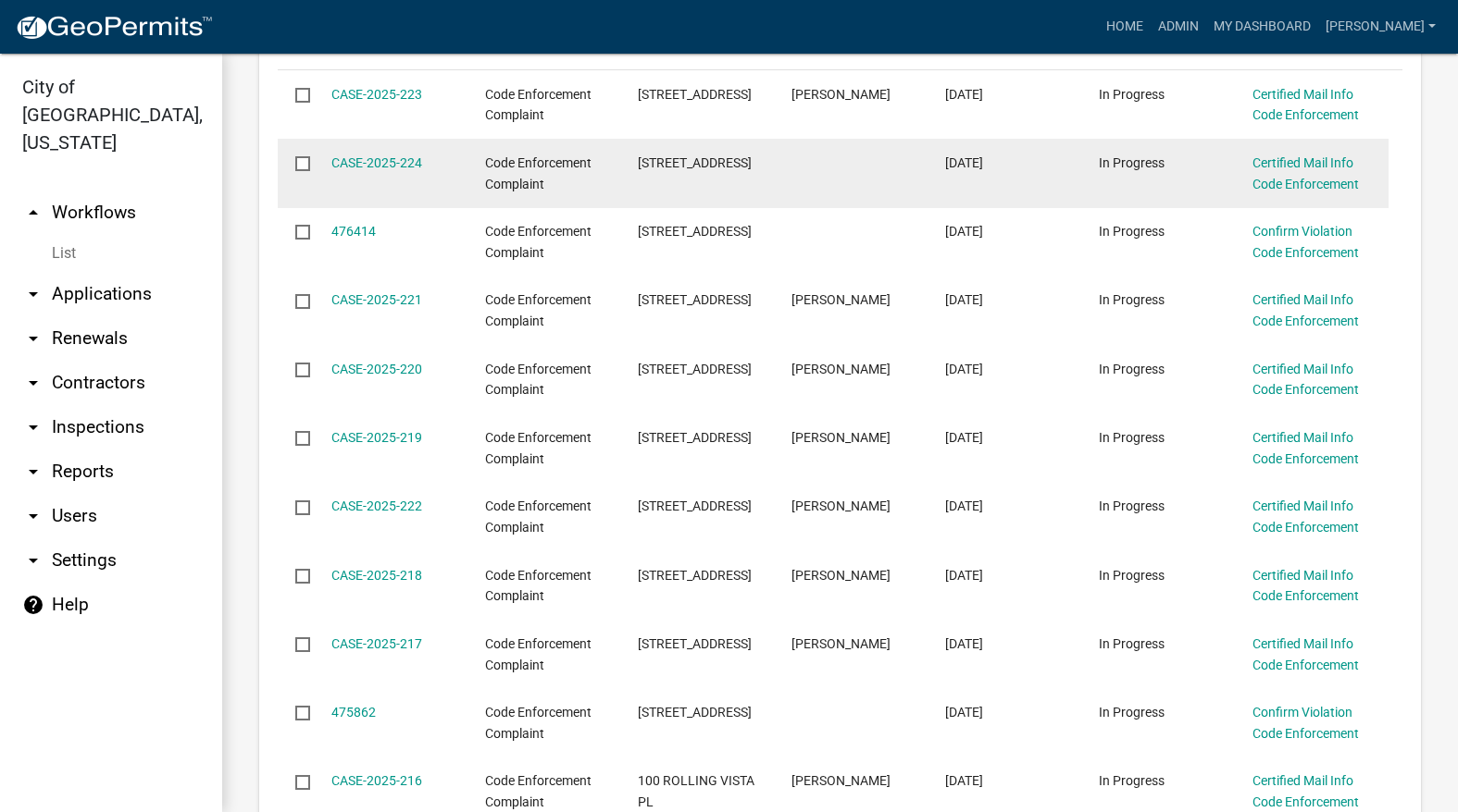
scroll to position [555, 0]
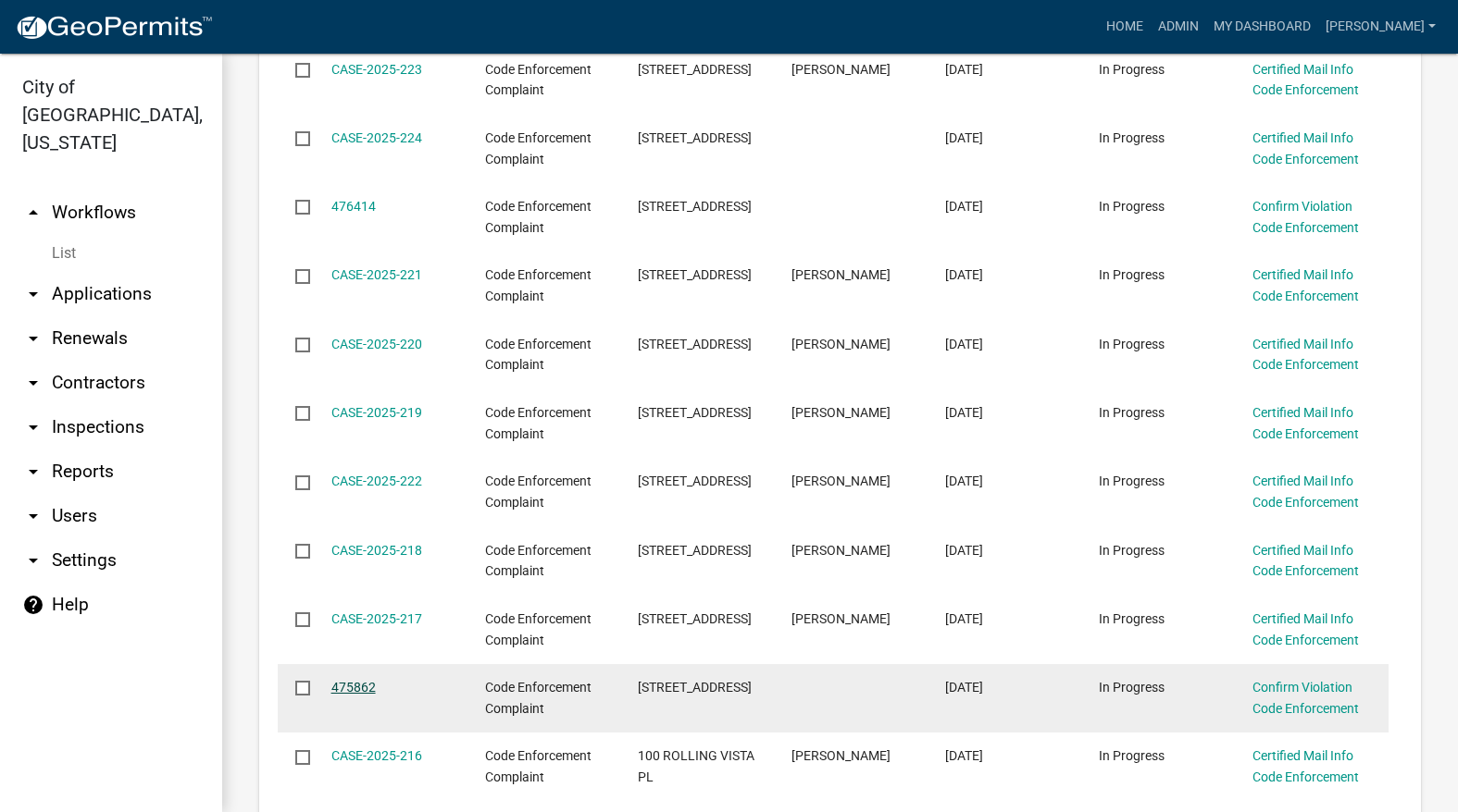
click at [356, 682] on link "475862" at bounding box center [353, 687] width 44 height 15
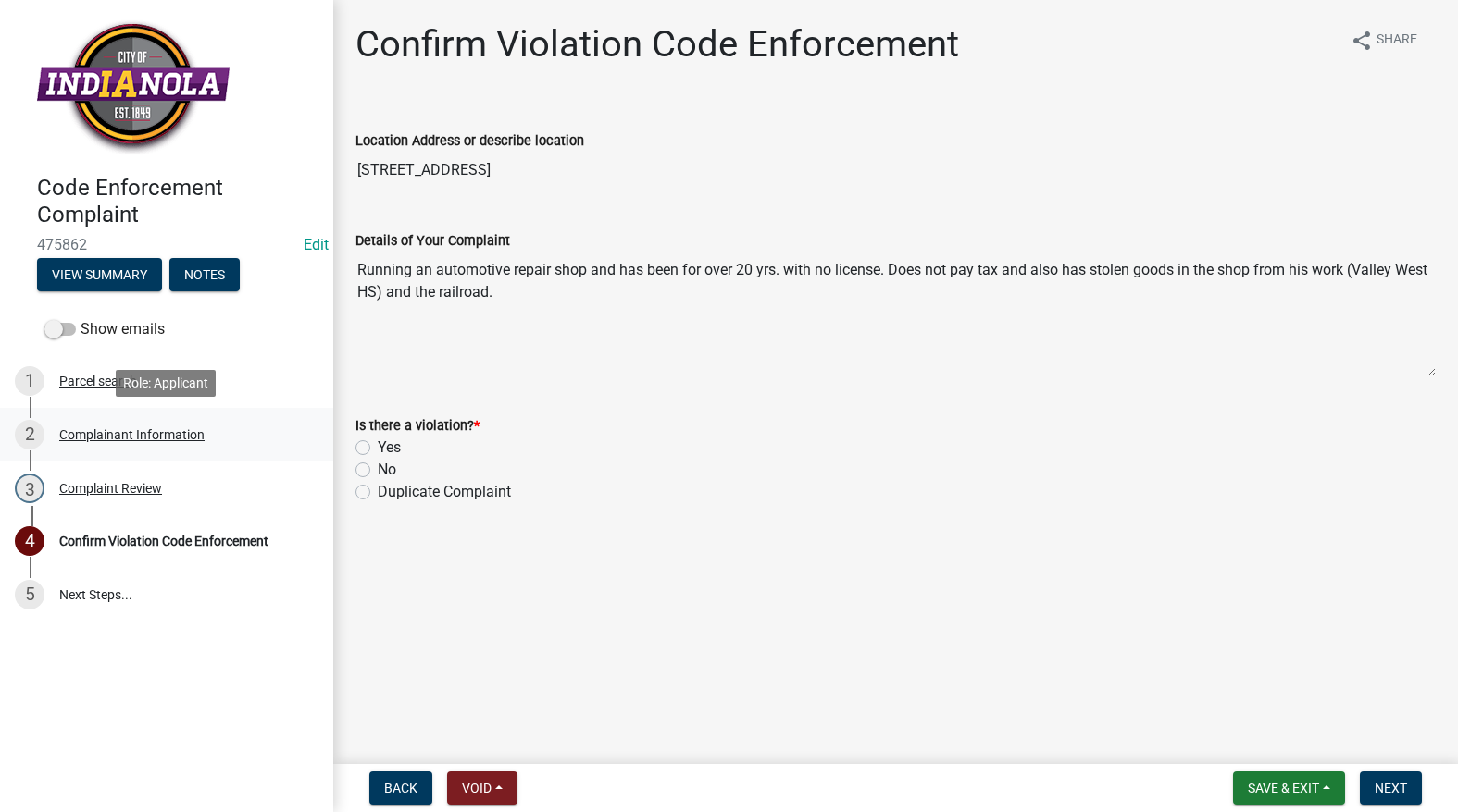
click at [113, 422] on div "2 Complainant Information" at bounding box center [158, 435] width 288 height 30
